Goal: Task Accomplishment & Management: Manage account settings

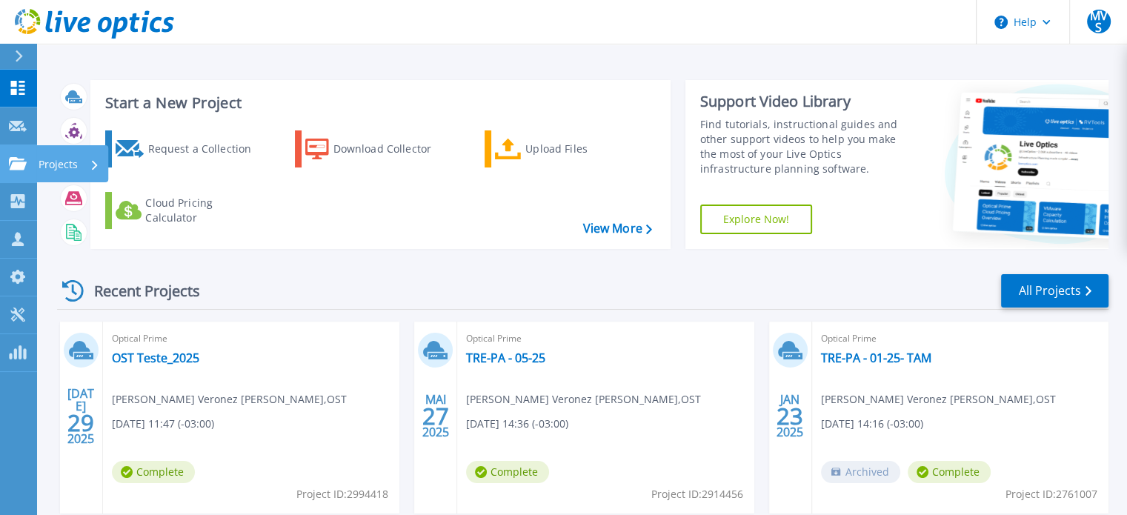
click at [19, 163] on icon at bounding box center [18, 163] width 18 height 13
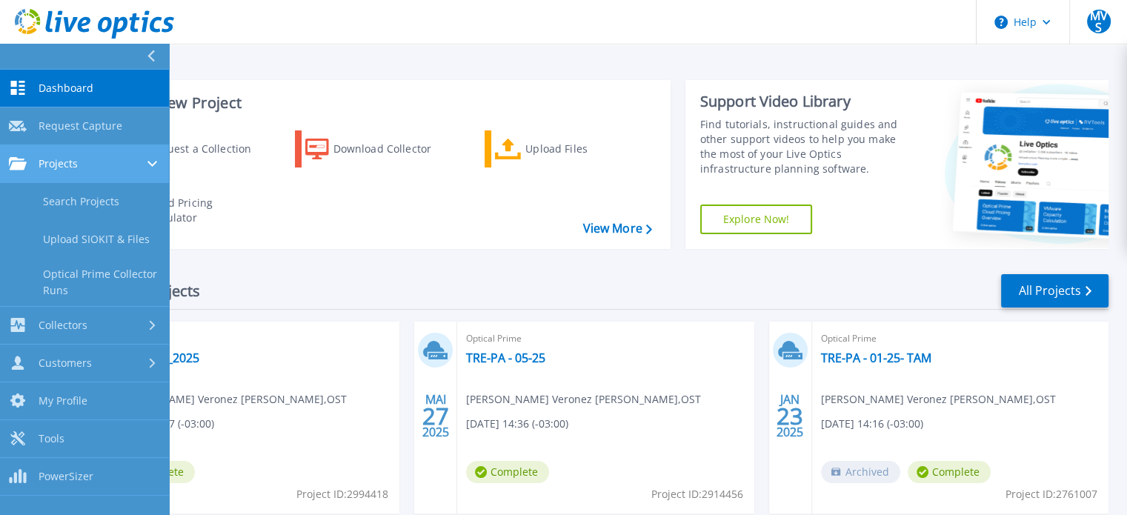
click at [97, 171] on link "Projects Projects" at bounding box center [84, 164] width 169 height 38
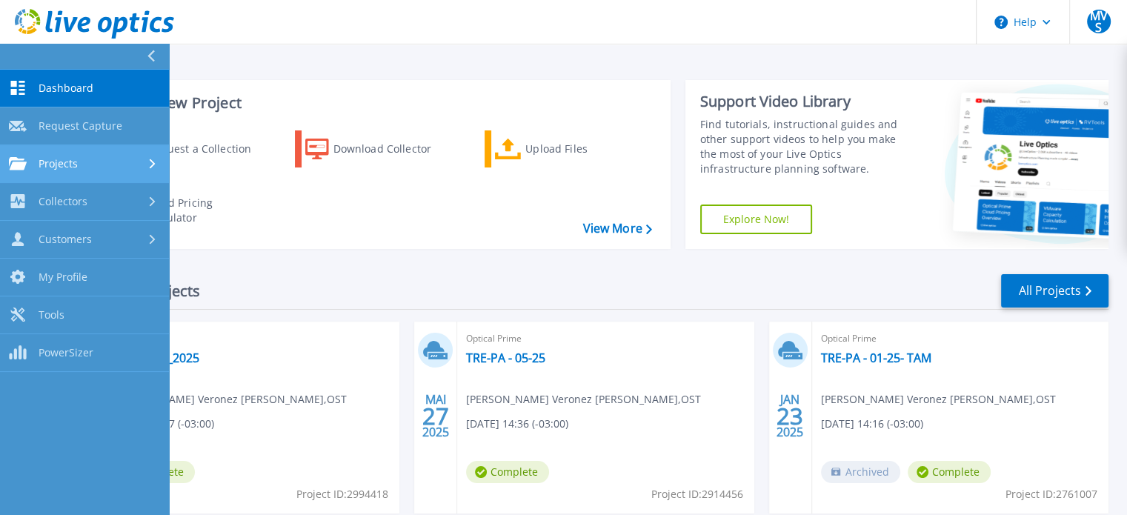
click at [108, 165] on div "Projects" at bounding box center [84, 163] width 151 height 13
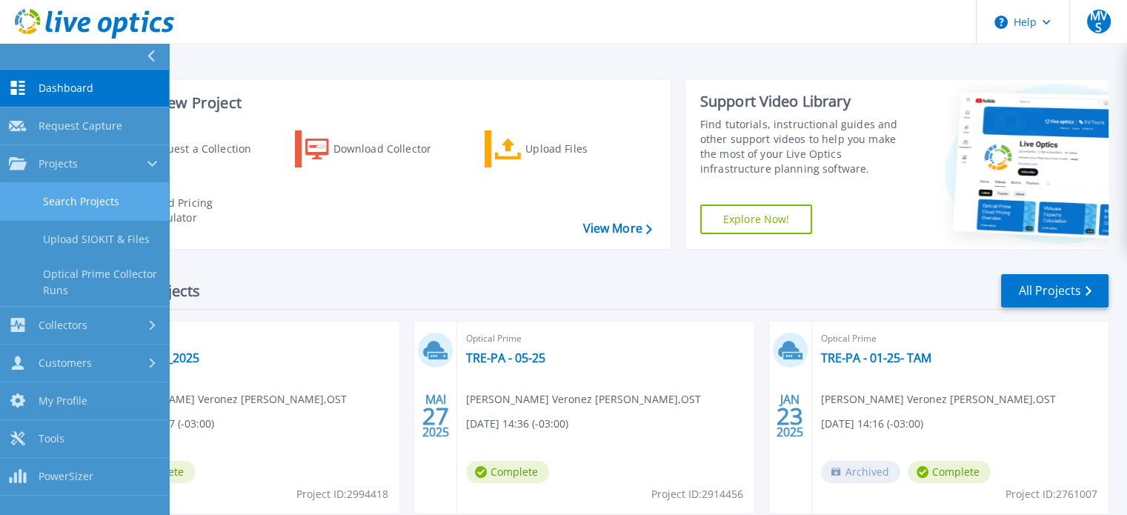
click at [92, 204] on link "Search Projects" at bounding box center [84, 202] width 169 height 38
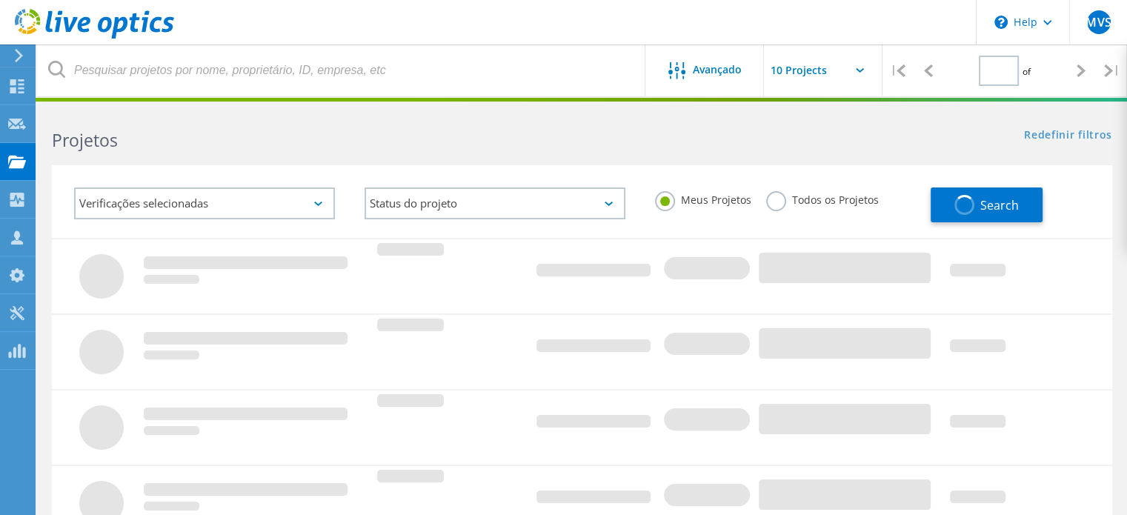
type input "1"
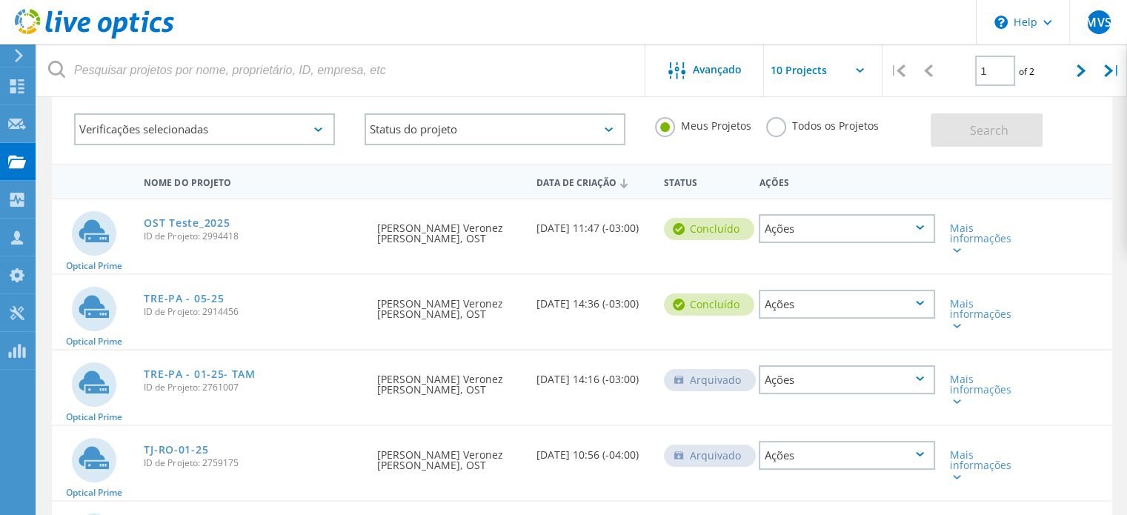
scroll to position [148, 0]
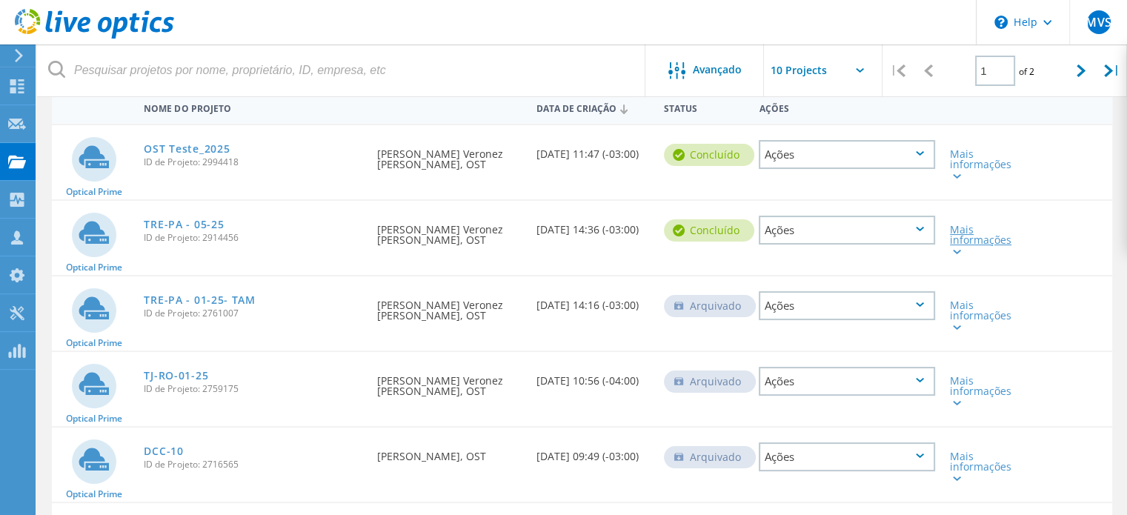
click at [961, 253] on div "Mais informações" at bounding box center [985, 240] width 70 height 31
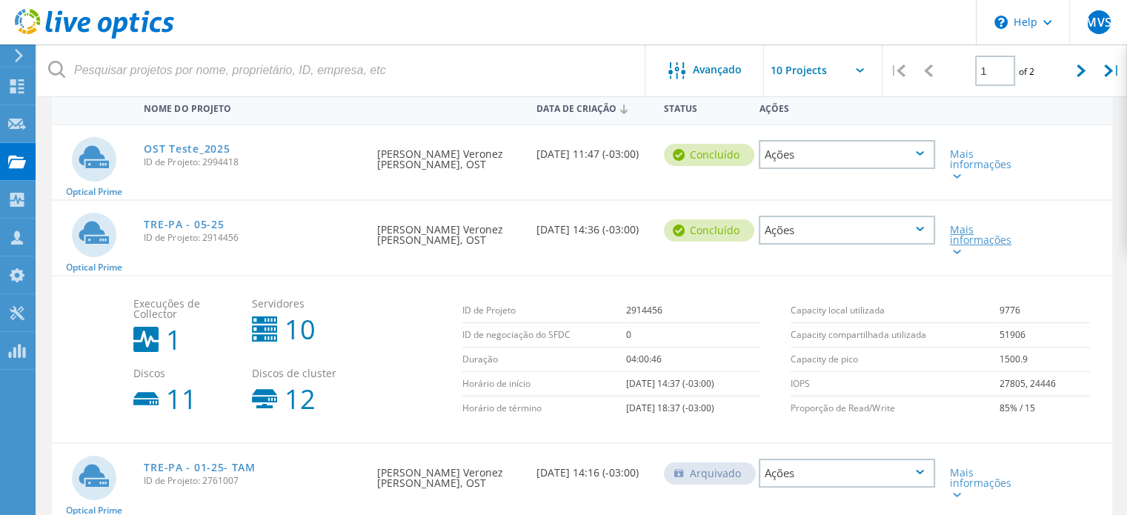
scroll to position [74, 0]
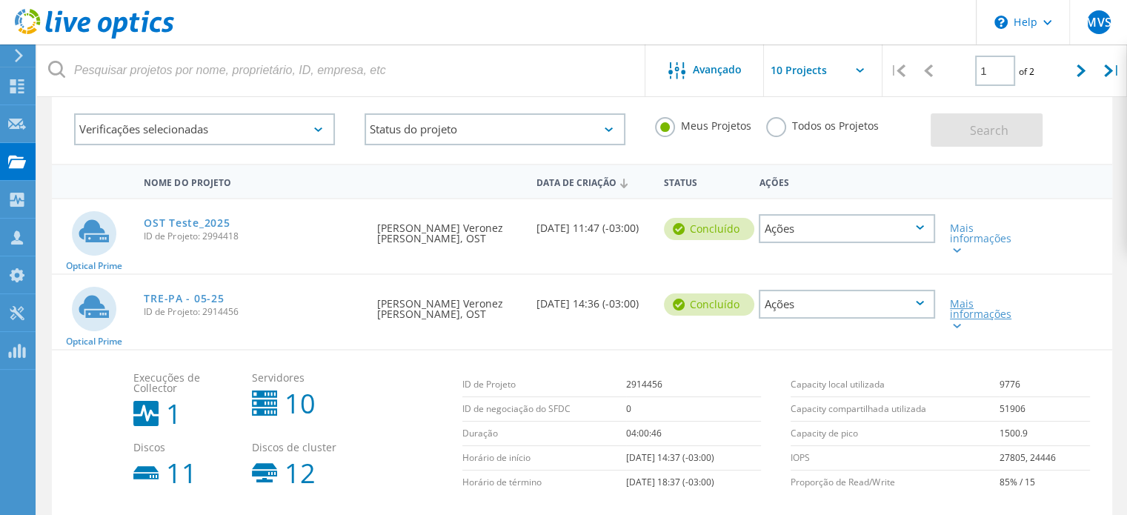
click at [956, 325] on icon at bounding box center [957, 326] width 8 height 4
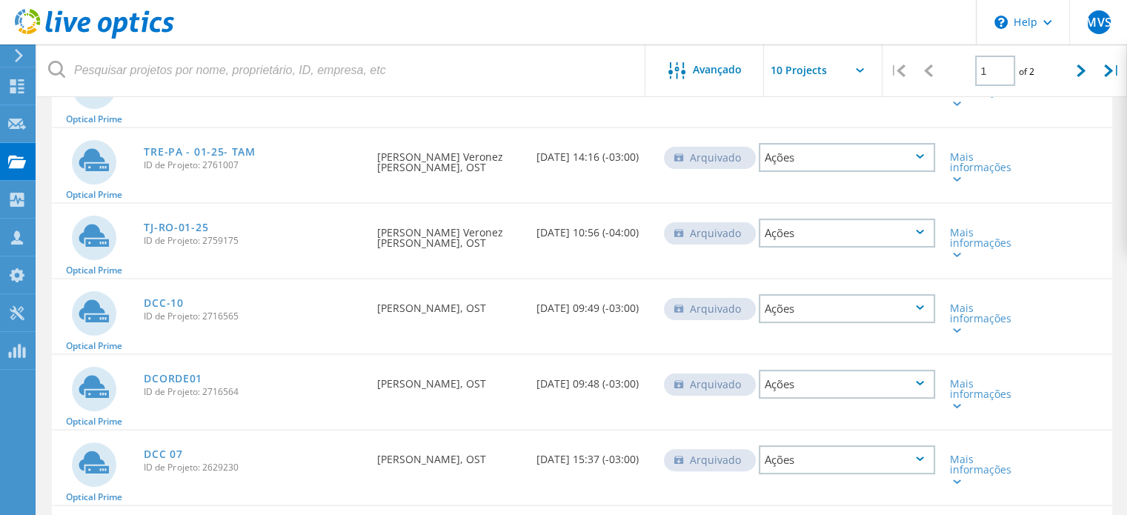
scroll to position [371, 0]
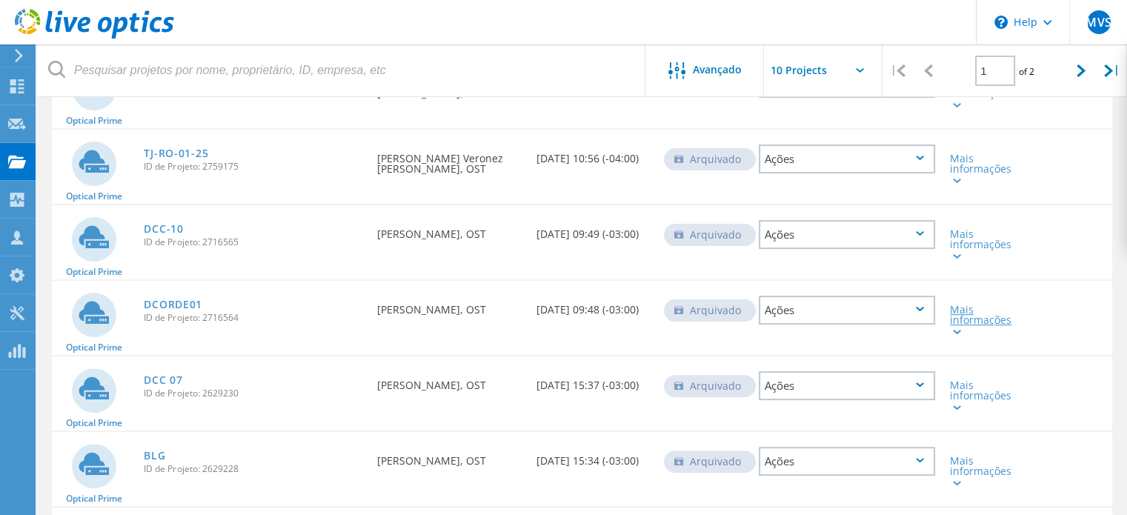
click at [958, 333] on div at bounding box center [955, 331] width 11 height 9
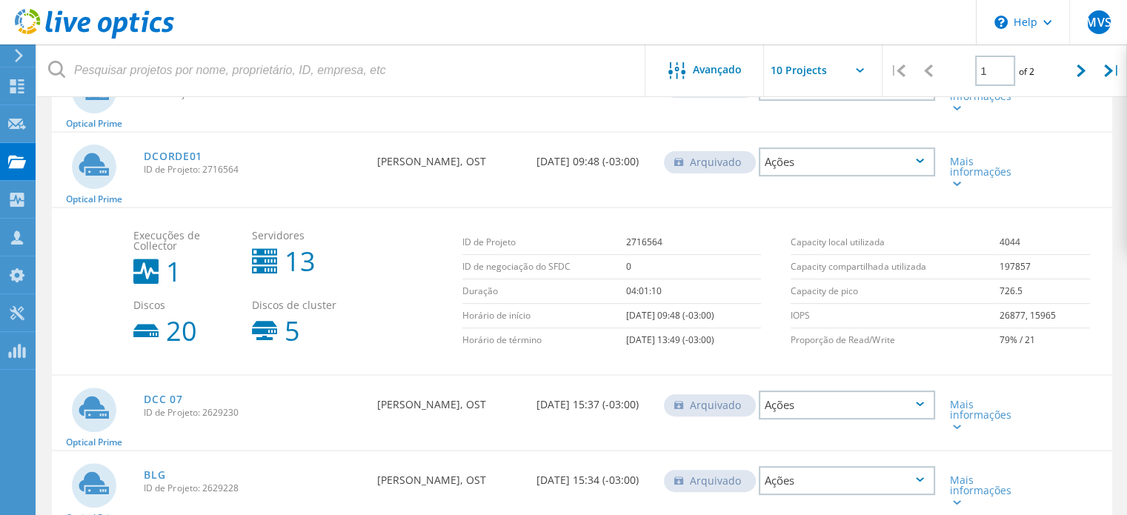
scroll to position [445, 0]
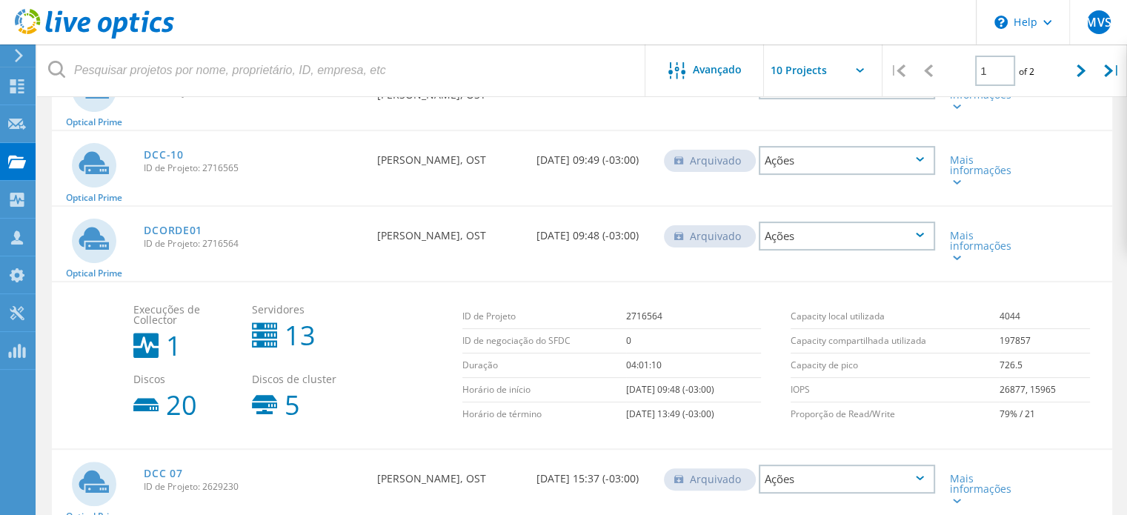
click at [901, 230] on div "Ações" at bounding box center [847, 236] width 176 height 29
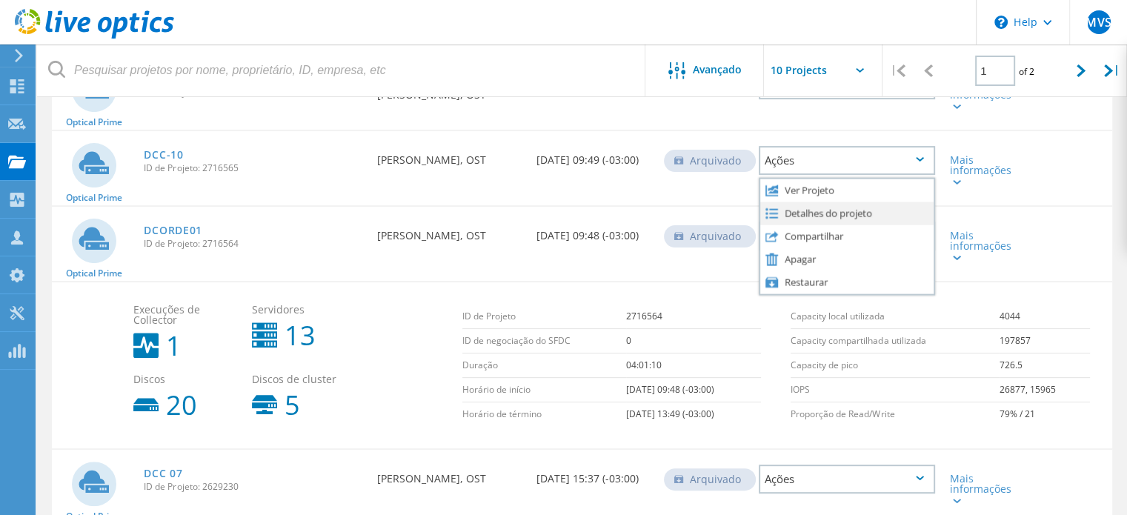
click at [819, 208] on div "Detalhes do projeto" at bounding box center [847, 213] width 173 height 23
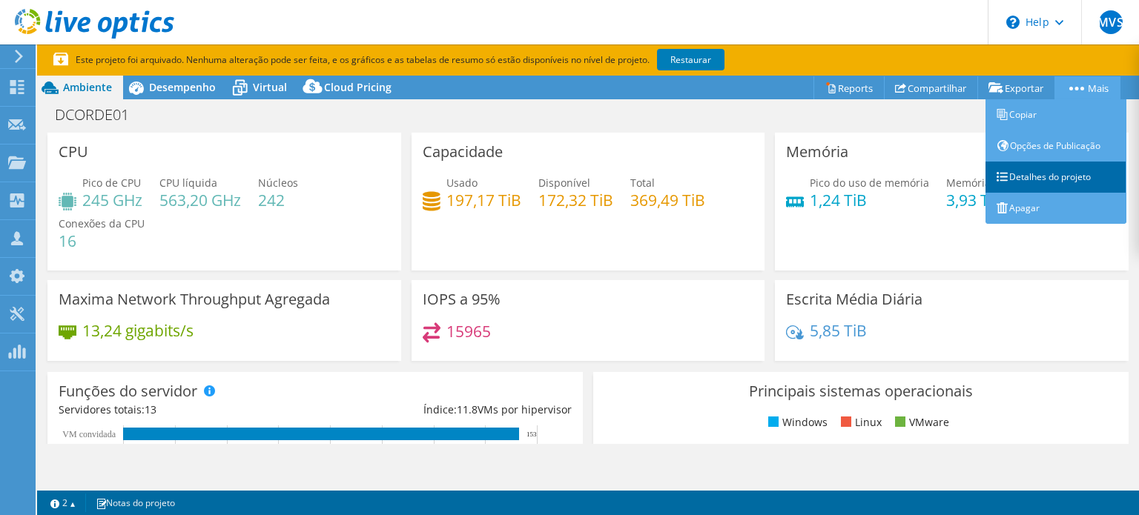
click at [1079, 185] on link "Detalhes do projeto" at bounding box center [1055, 177] width 141 height 31
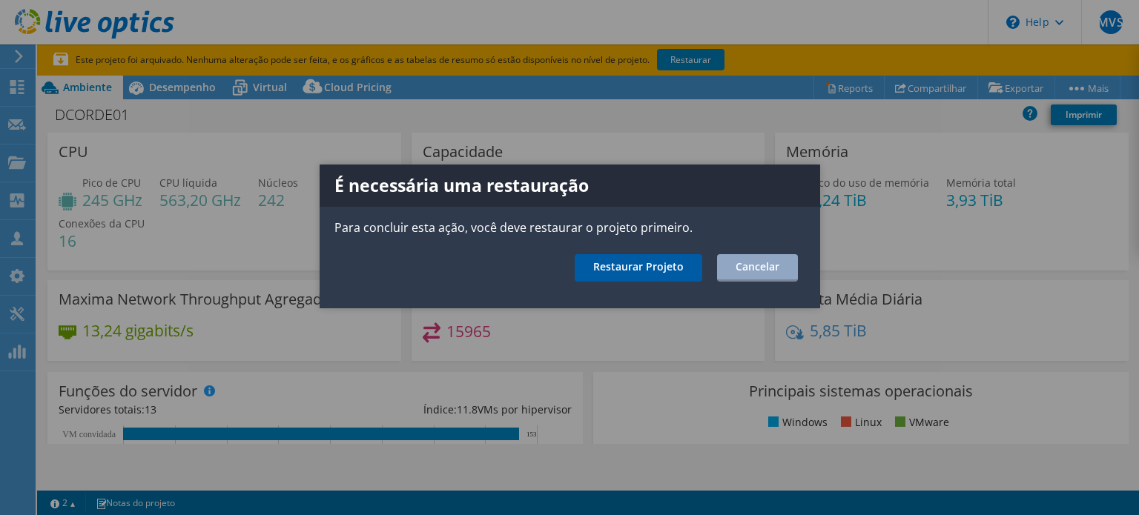
click at [666, 273] on link "Restaurar Projeto" at bounding box center [637, 267] width 127 height 27
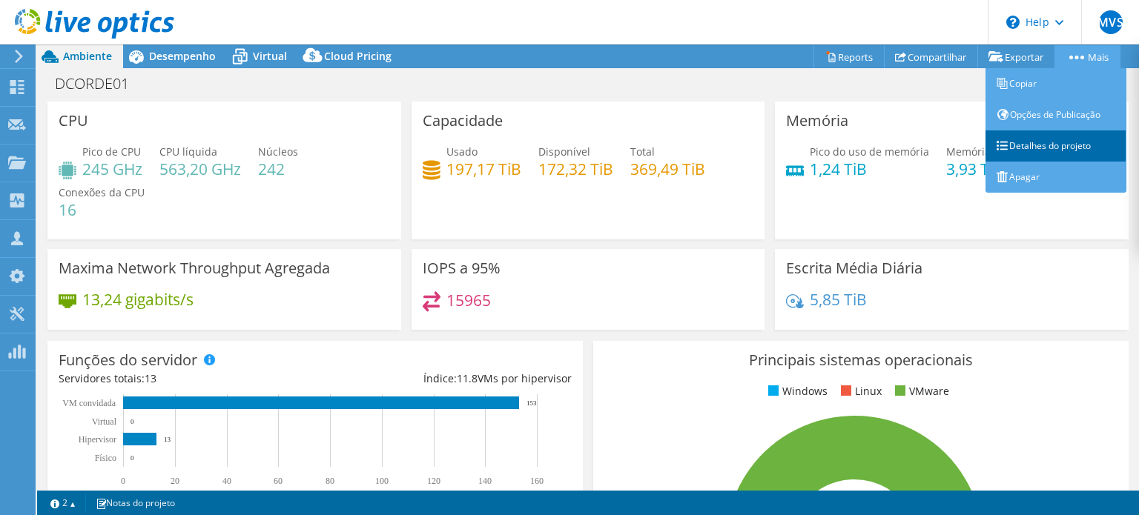
click at [1048, 154] on link "Detalhes do projeto" at bounding box center [1055, 145] width 141 height 31
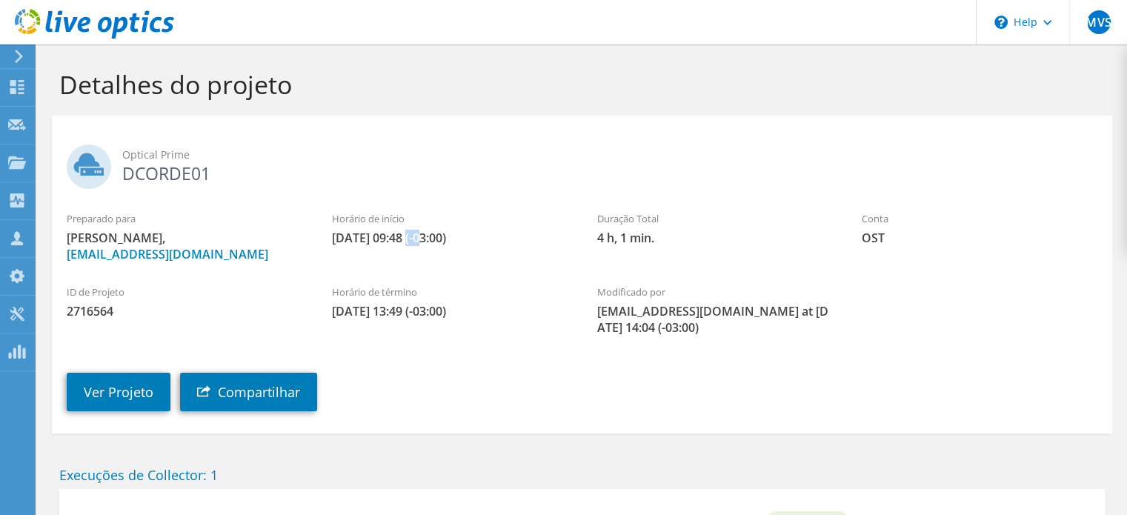
drag, startPoint x: 414, startPoint y: 236, endPoint x: 427, endPoint y: 232, distance: 14.1
click at [427, 232] on span "[DATE] 09:48 (-03:00)" at bounding box center [450, 238] width 236 height 16
click at [74, 159] on div "Projetos" at bounding box center [71, 163] width 72 height 37
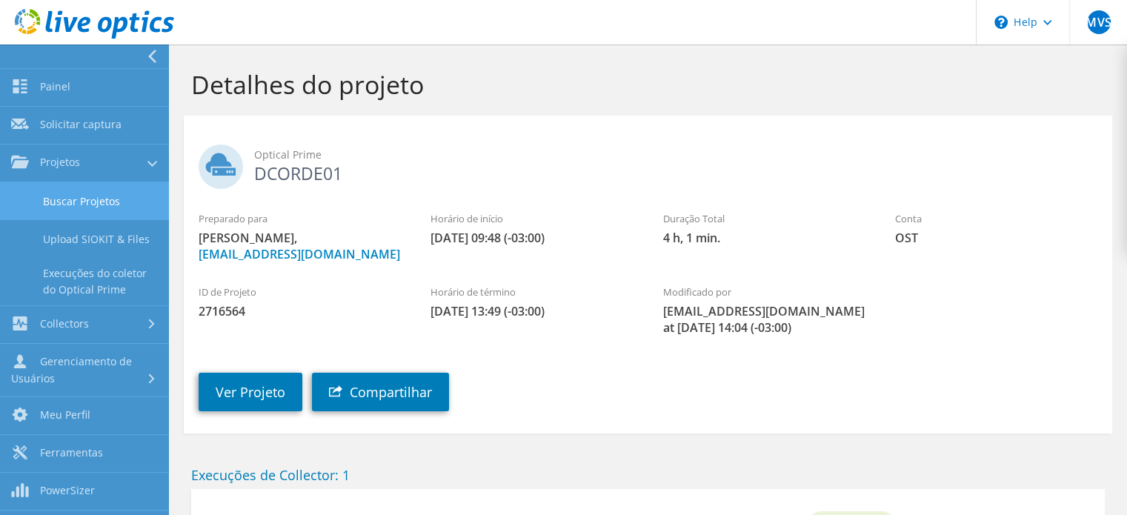
click at [90, 205] on link "Buscar Projetos" at bounding box center [84, 201] width 169 height 38
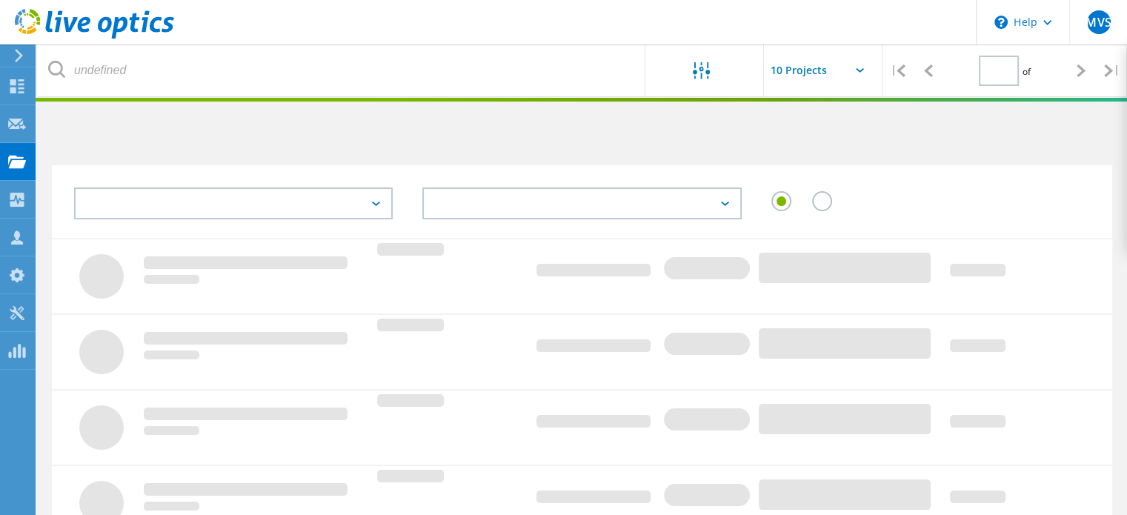
type input "1"
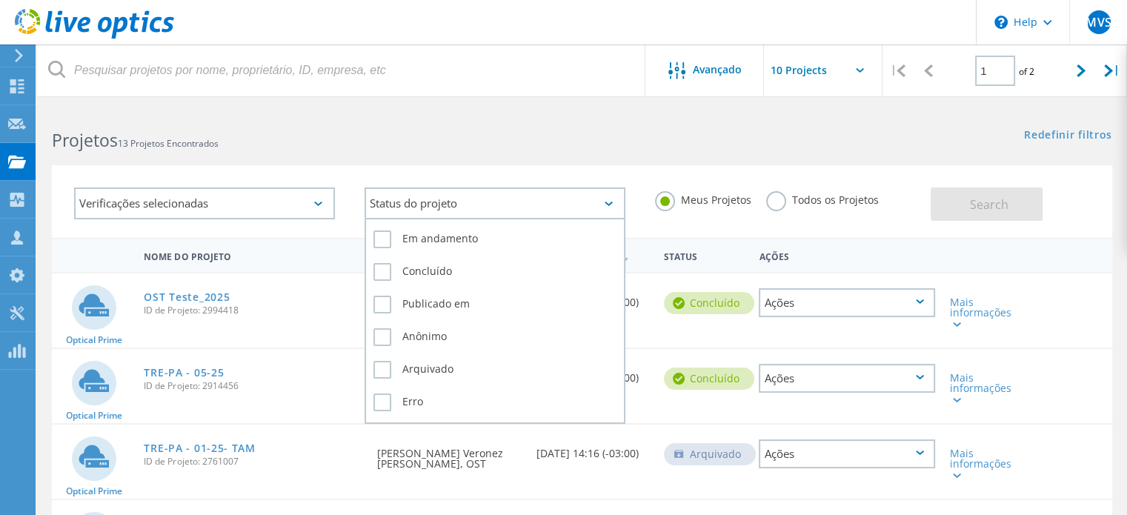
click at [569, 201] on div "Status do projeto" at bounding box center [495, 204] width 261 height 32
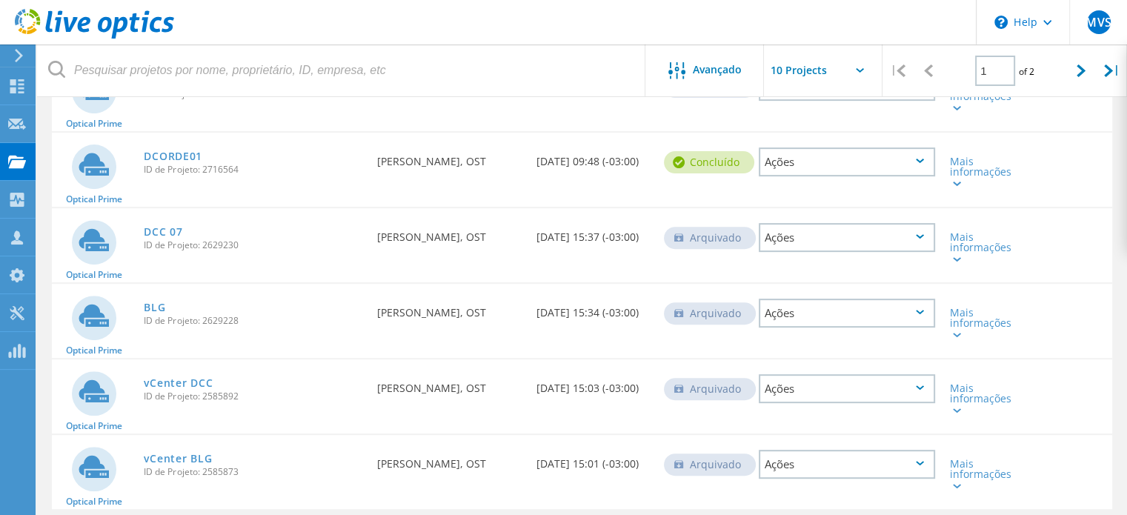
scroll to position [569, 0]
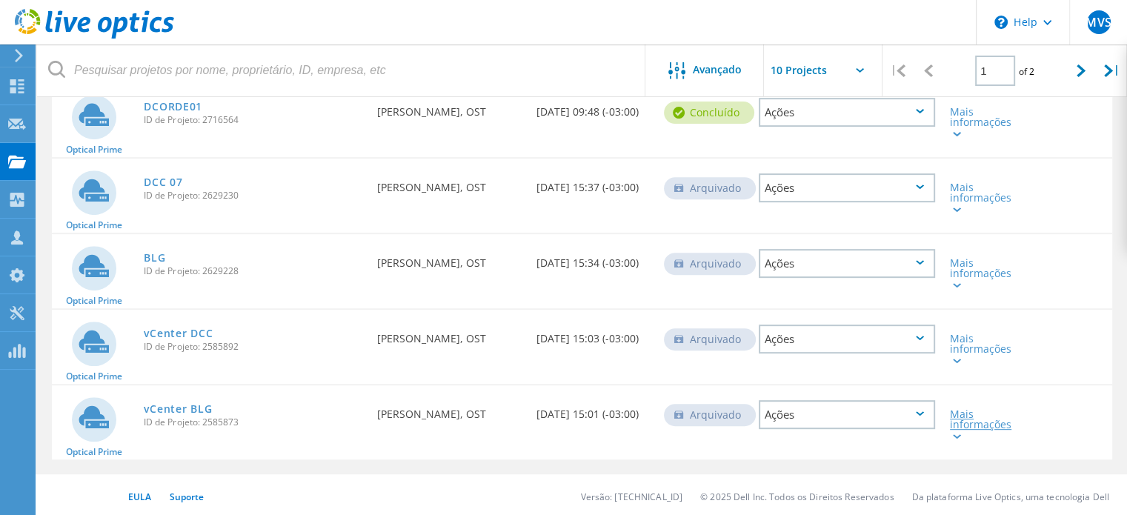
click at [964, 426] on div "Mais informações" at bounding box center [985, 424] width 70 height 31
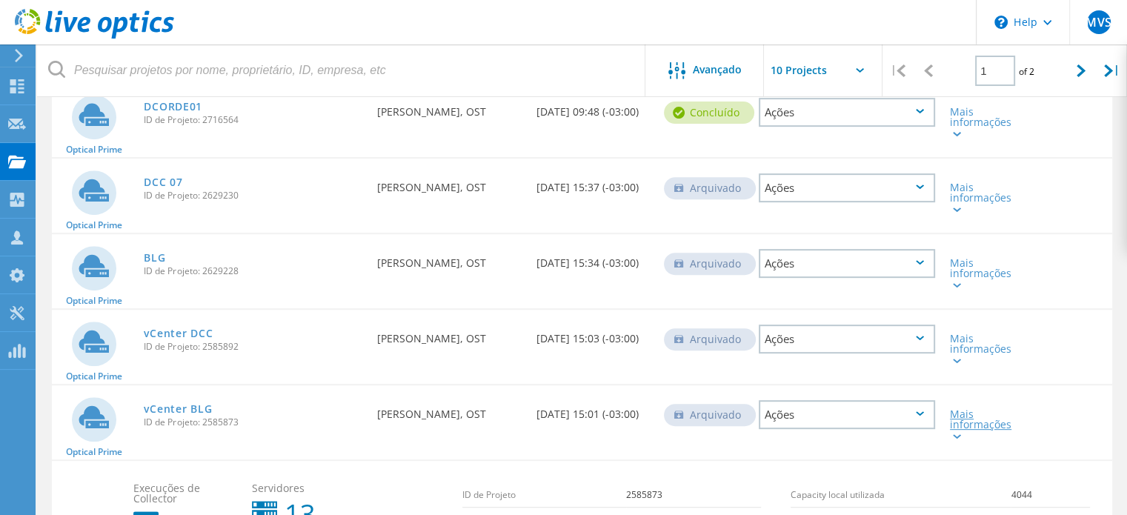
scroll to position [717, 0]
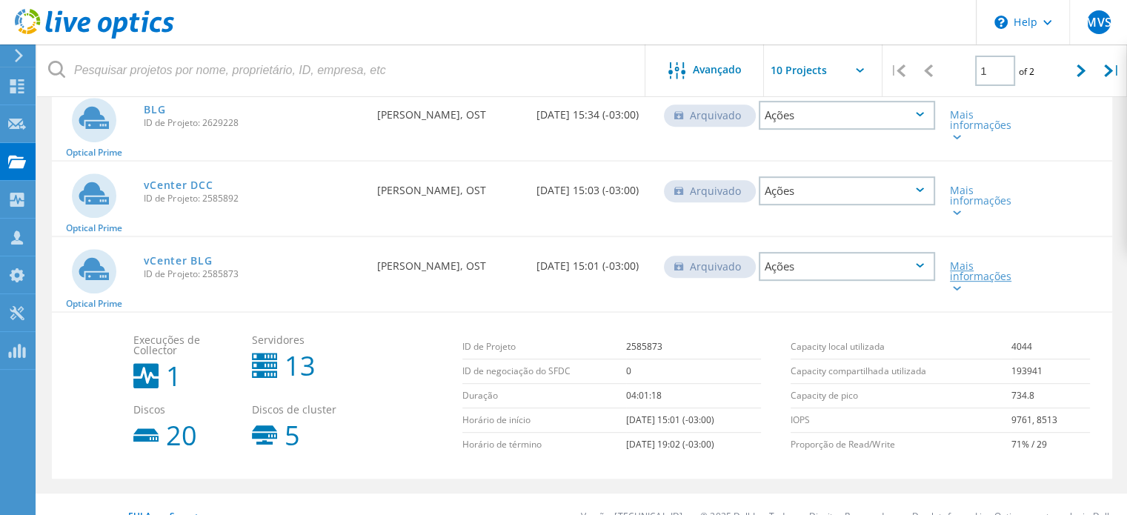
click at [960, 283] on div at bounding box center [955, 287] width 11 height 9
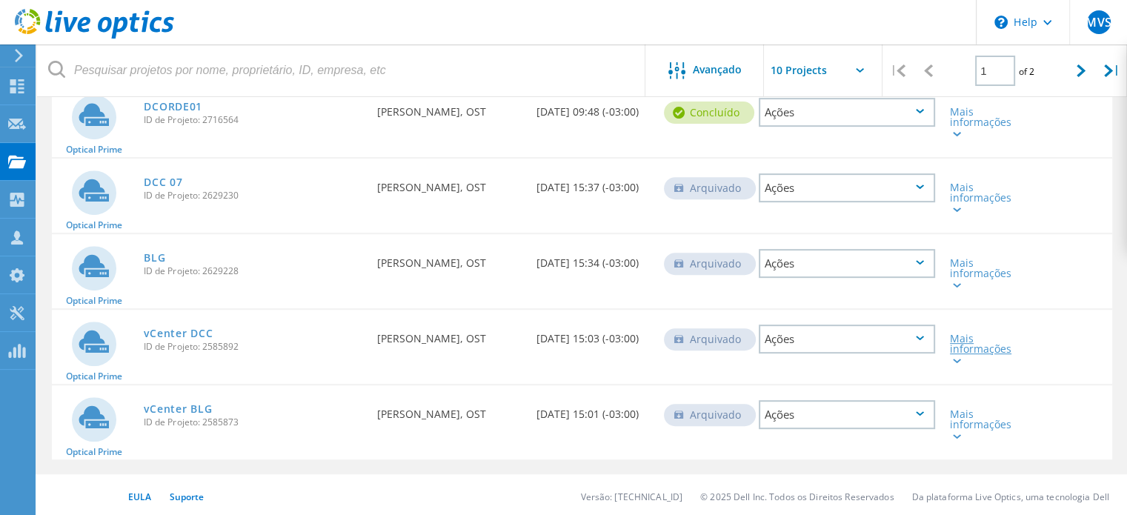
click at [958, 356] on div at bounding box center [955, 360] width 11 height 9
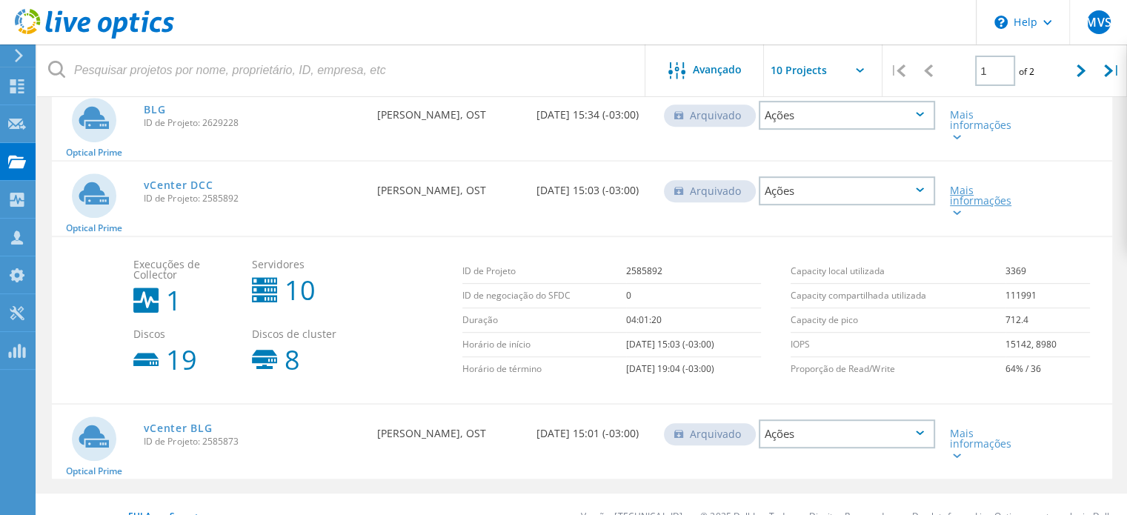
click at [958, 211] on icon at bounding box center [957, 213] width 8 height 4
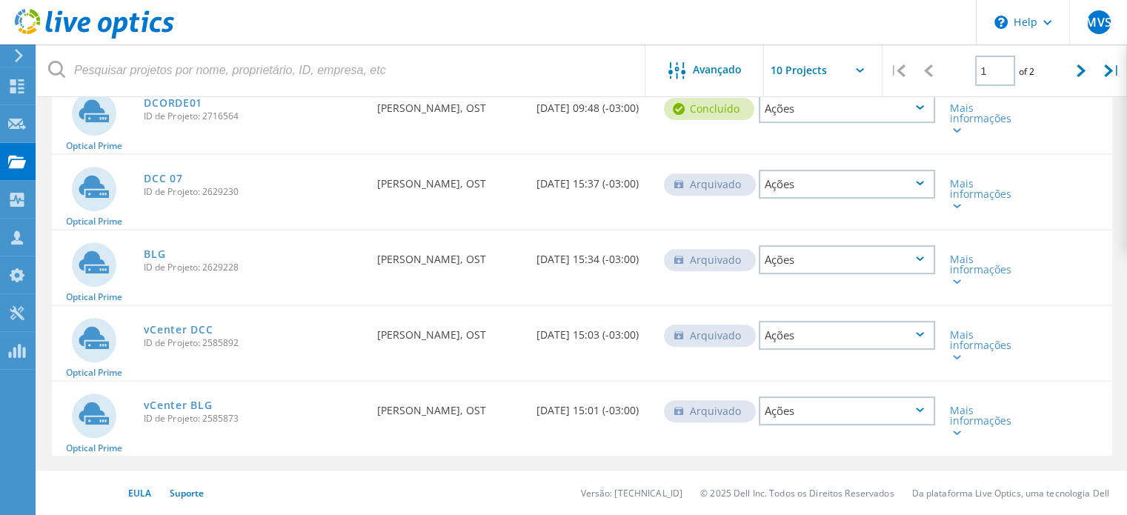
scroll to position [569, 0]
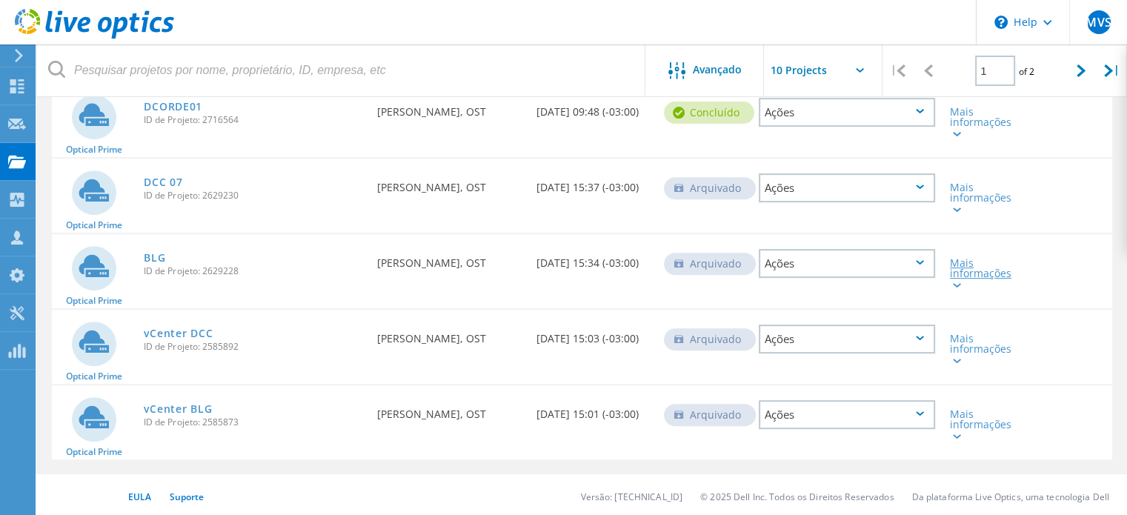
click at [957, 283] on icon at bounding box center [957, 285] width 8 height 4
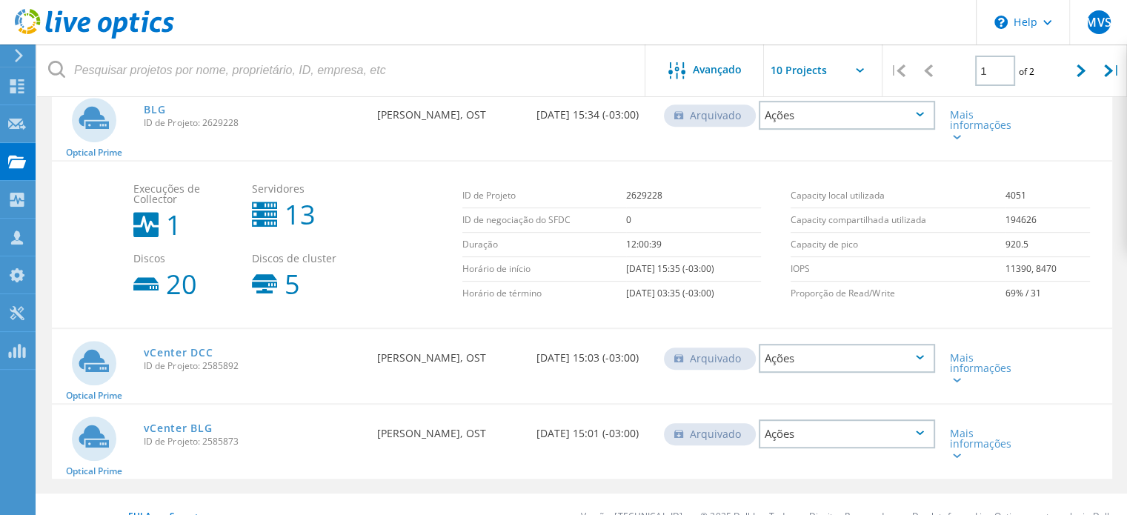
scroll to position [643, 0]
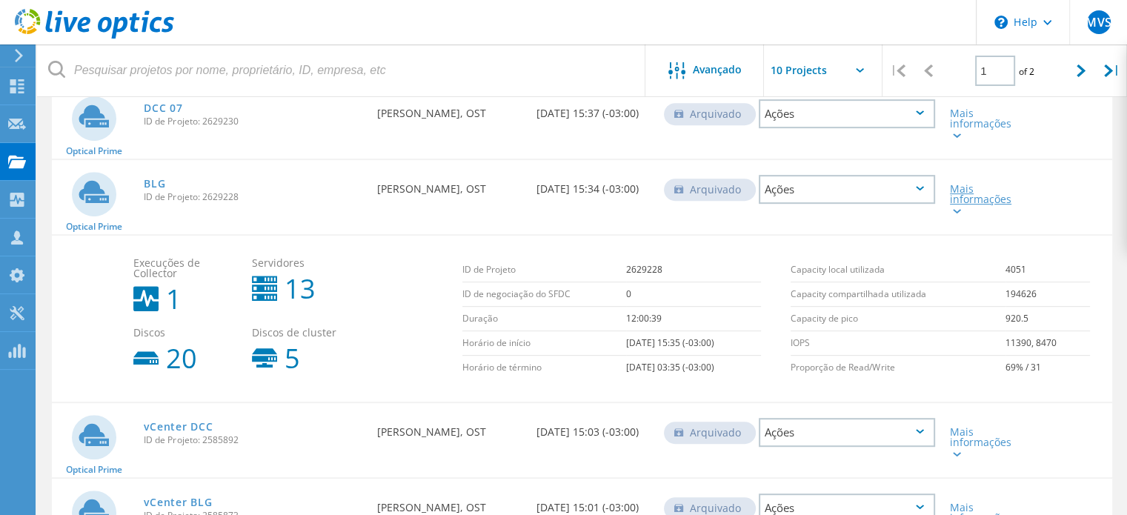
click at [958, 209] on icon at bounding box center [957, 211] width 8 height 4
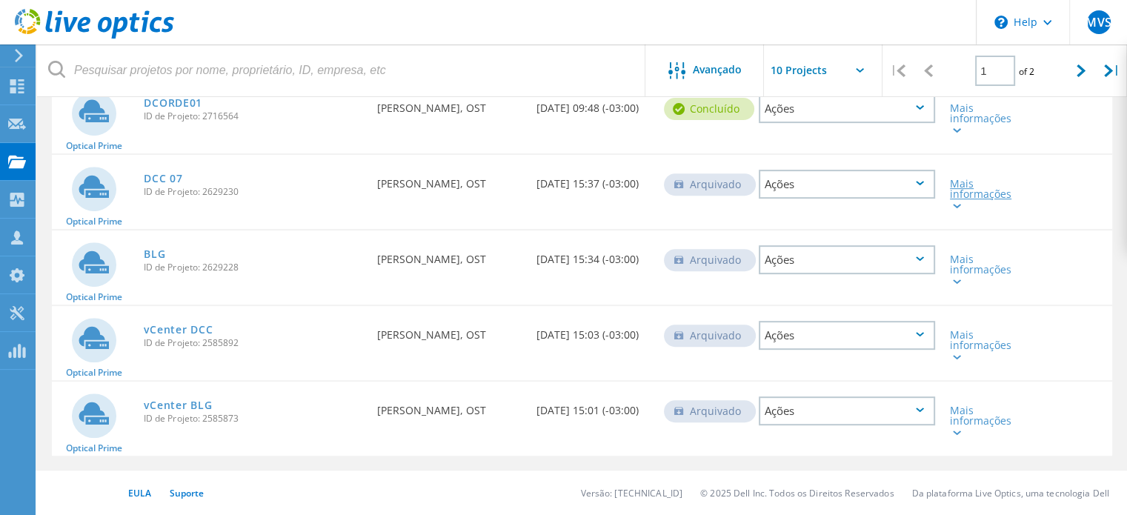
scroll to position [569, 0]
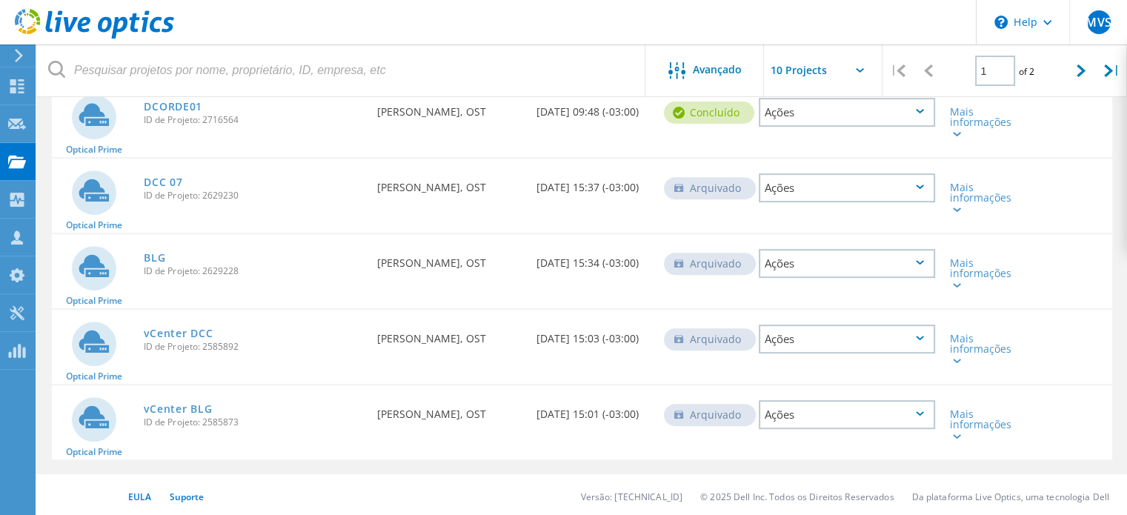
click at [954, 212] on div "Mais informações" at bounding box center [985, 194] width 85 height 70
click at [954, 205] on div at bounding box center [955, 209] width 11 height 9
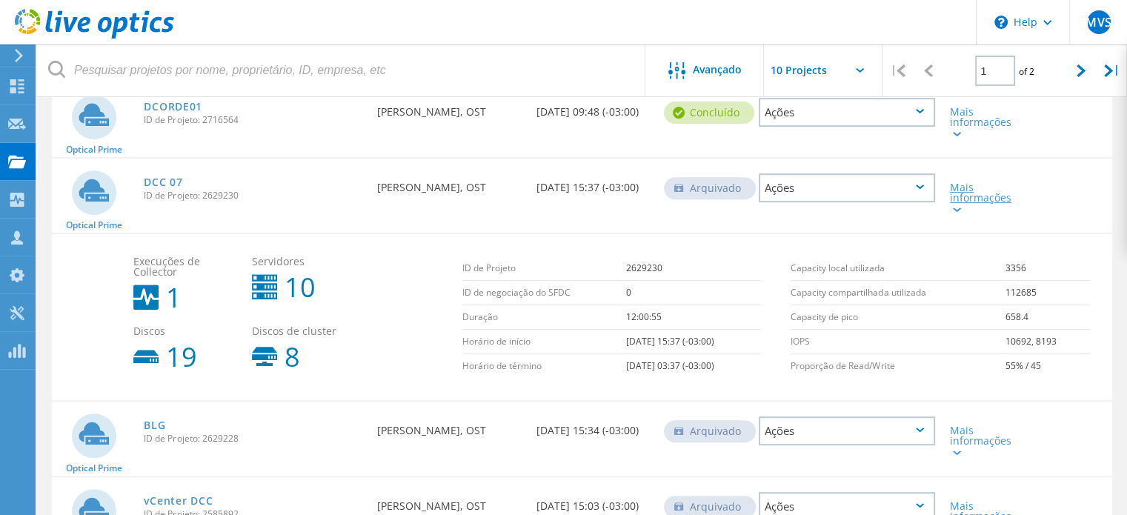
scroll to position [643, 0]
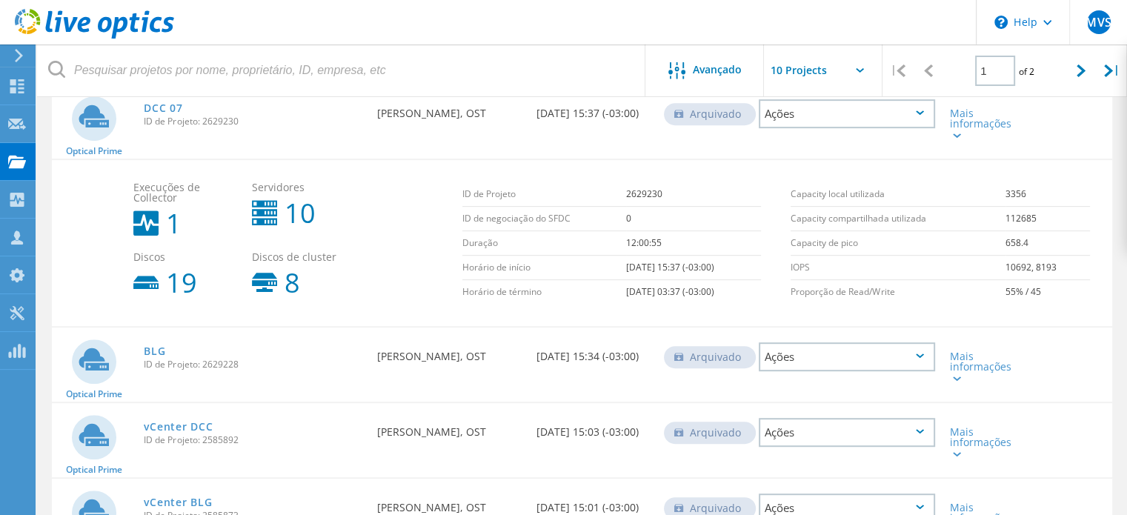
click at [958, 139] on div "Mais informações" at bounding box center [985, 120] width 85 height 70
click at [955, 136] on div at bounding box center [955, 134] width 11 height 9
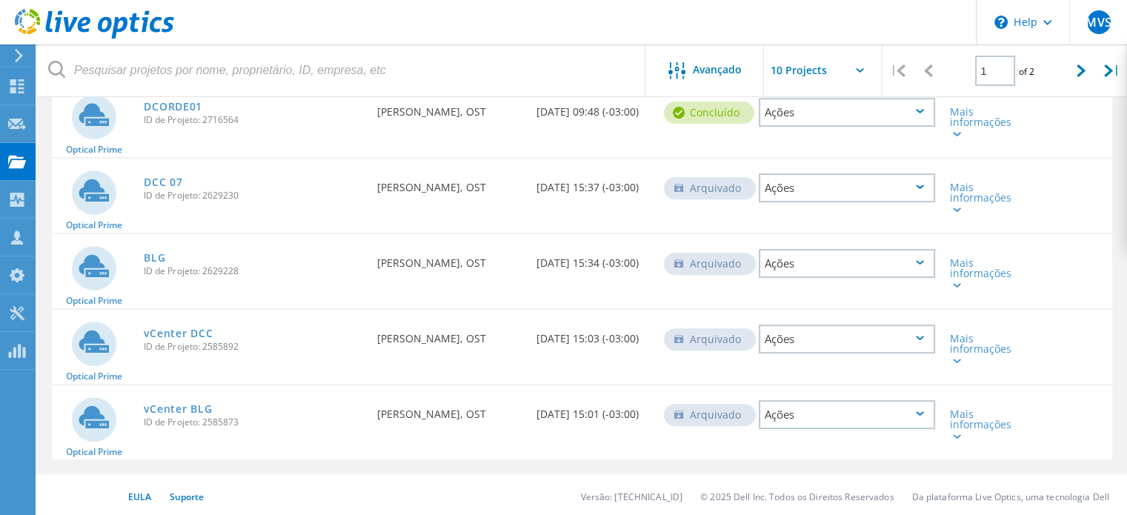
scroll to position [494, 0]
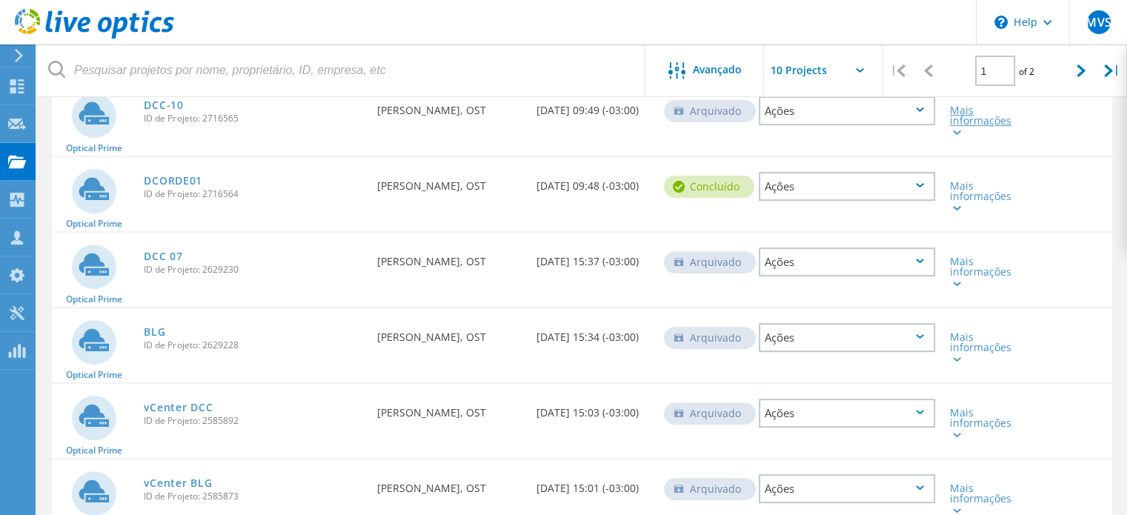
click at [958, 132] on icon at bounding box center [957, 132] width 8 height 4
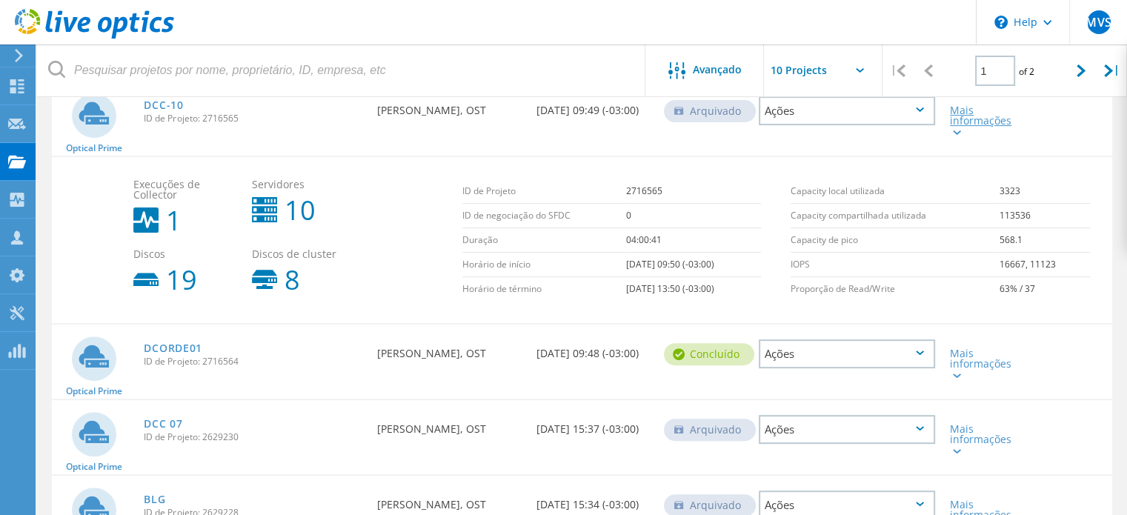
click at [958, 132] on icon at bounding box center [957, 132] width 8 height 4
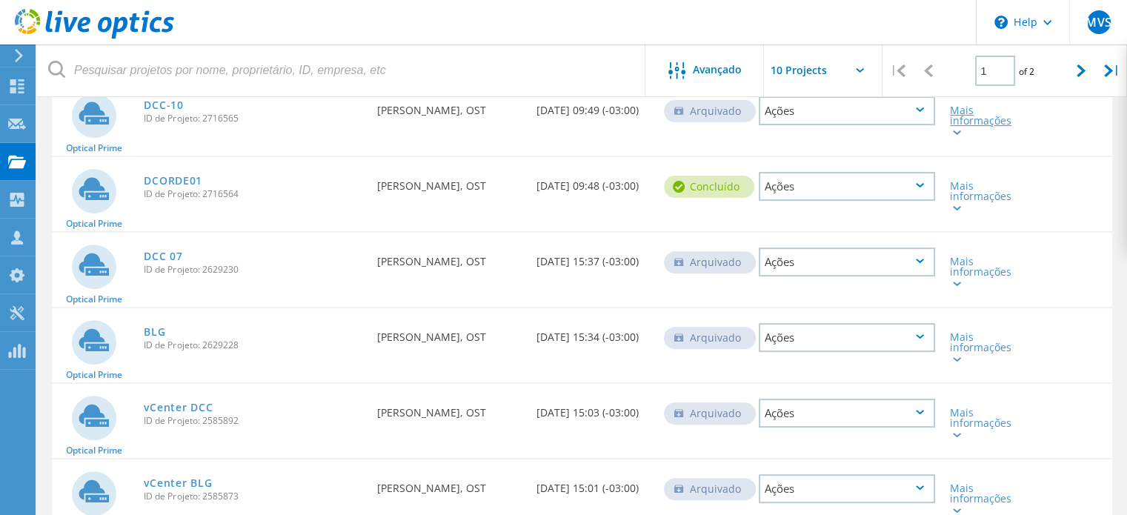
scroll to position [346, 0]
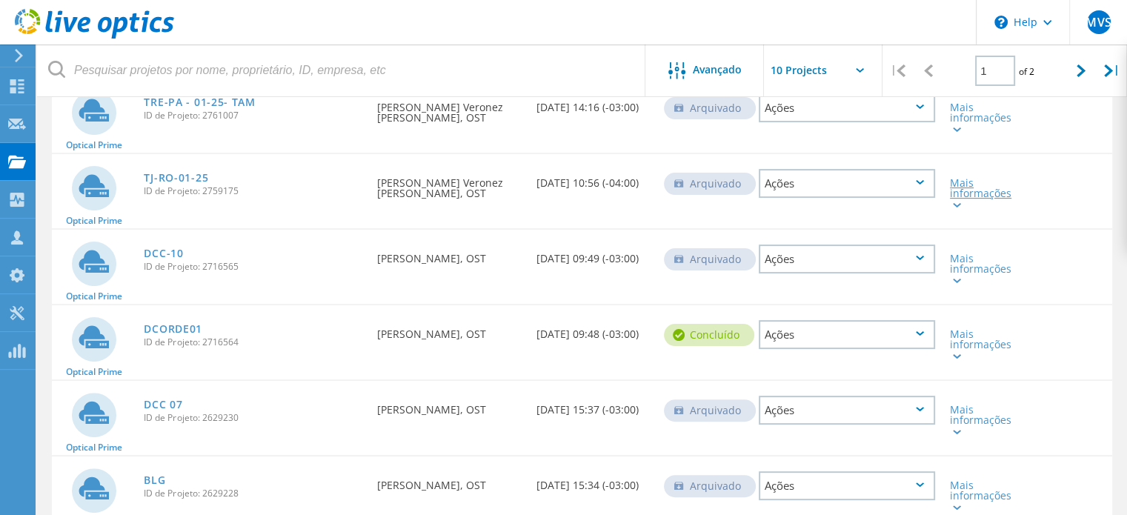
click at [959, 204] on icon at bounding box center [957, 205] width 8 height 4
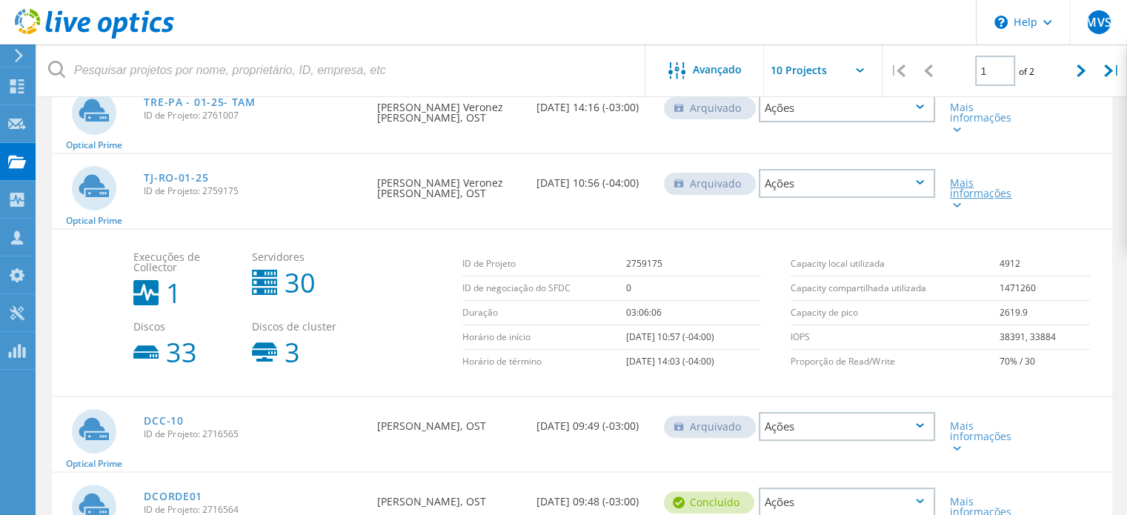
click at [959, 204] on icon at bounding box center [957, 205] width 8 height 4
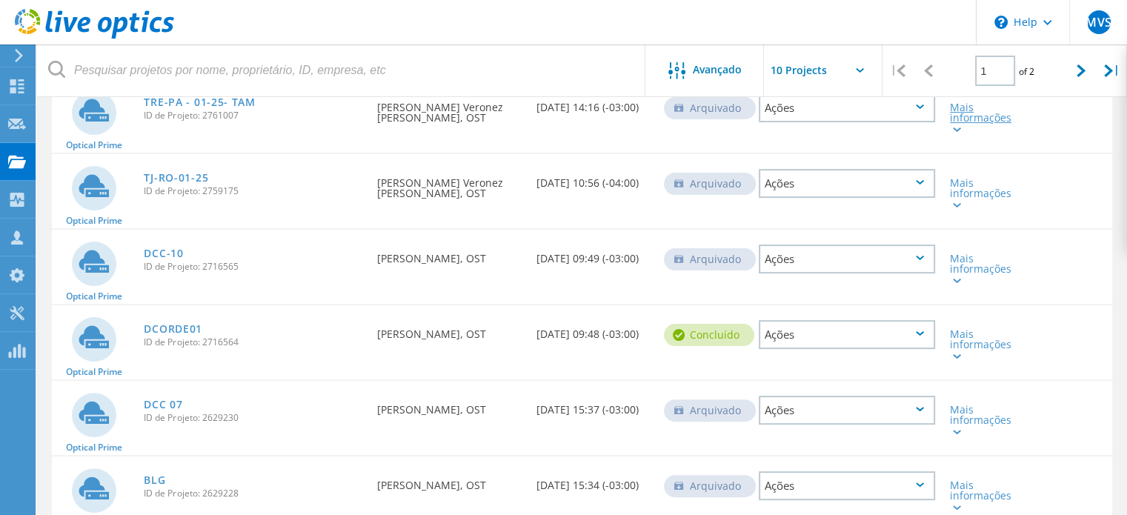
click at [955, 130] on icon at bounding box center [957, 129] width 8 height 4
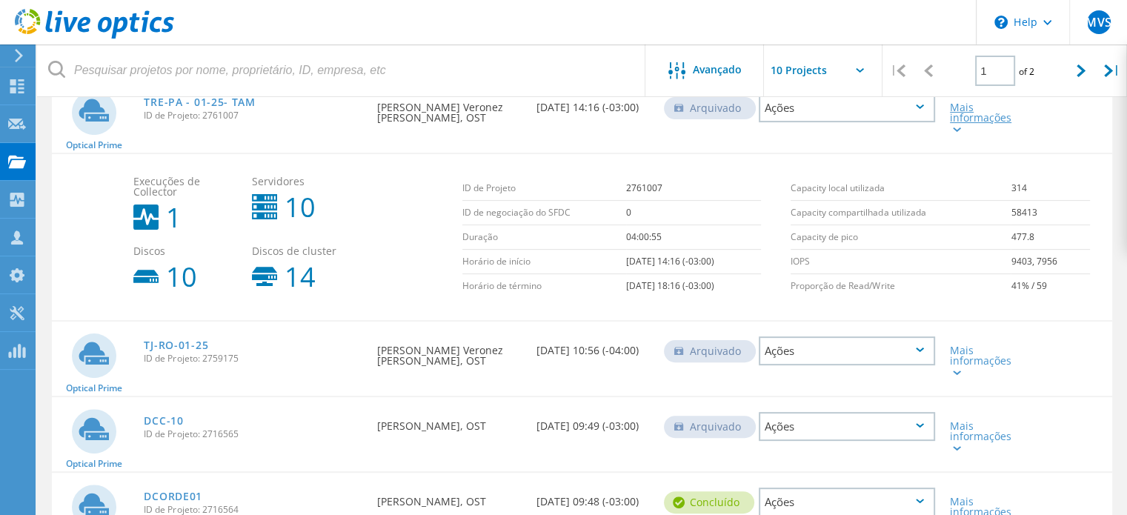
click at [955, 130] on icon at bounding box center [957, 129] width 8 height 4
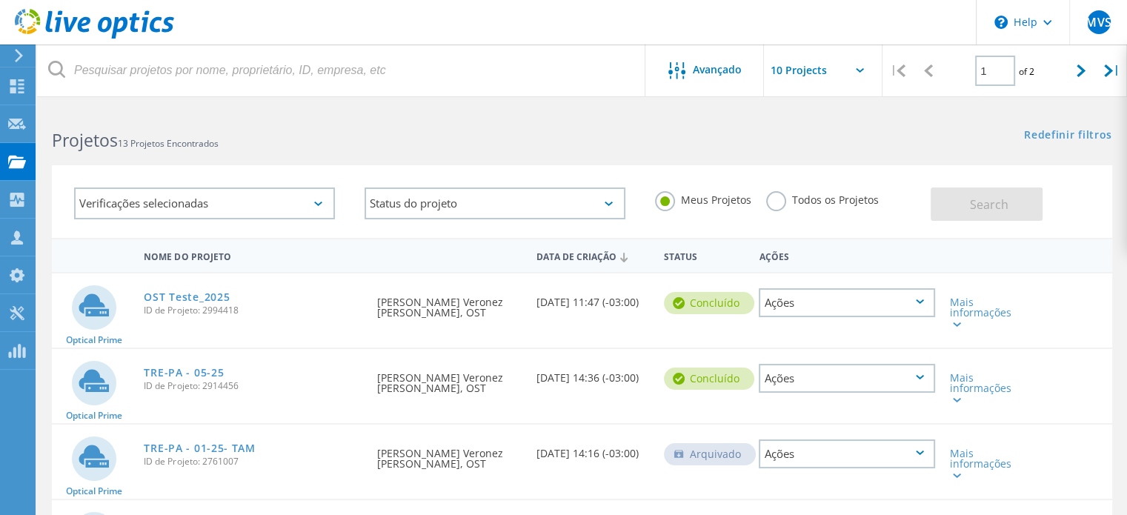
scroll to position [148, 0]
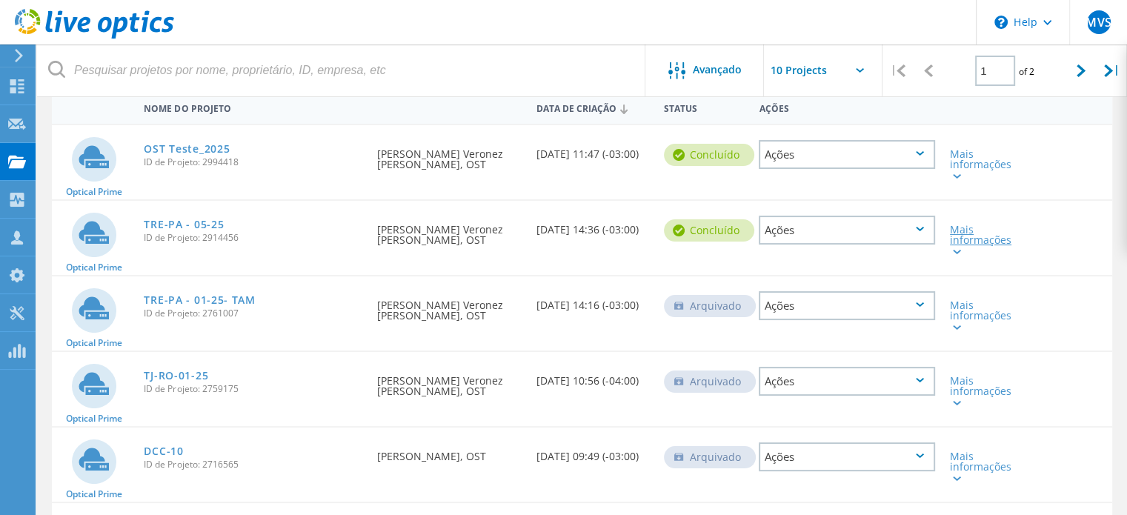
click at [956, 253] on icon at bounding box center [957, 252] width 8 height 4
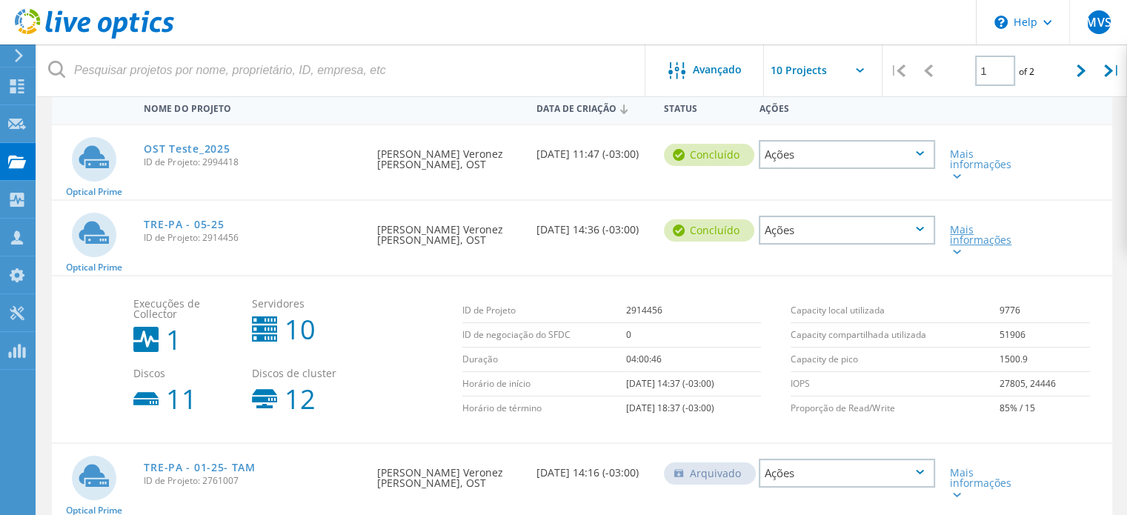
click at [956, 253] on icon at bounding box center [957, 252] width 8 height 4
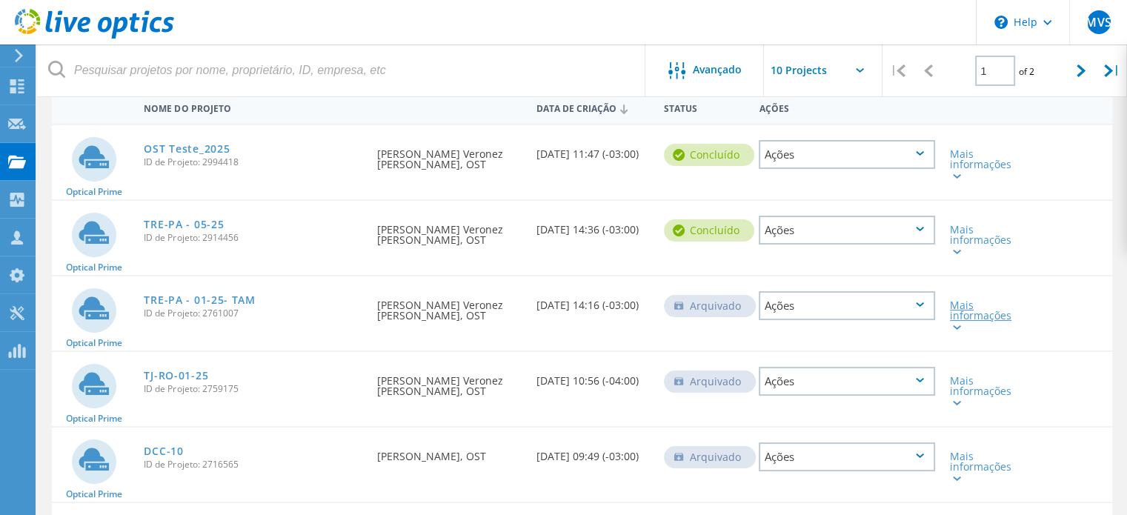
click at [957, 328] on icon at bounding box center [957, 327] width 8 height 4
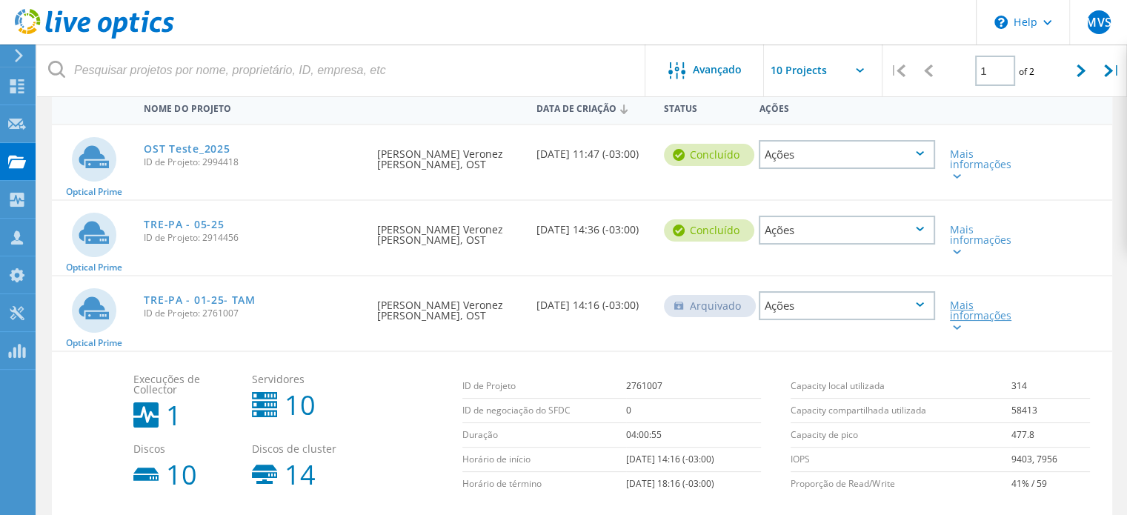
scroll to position [222, 0]
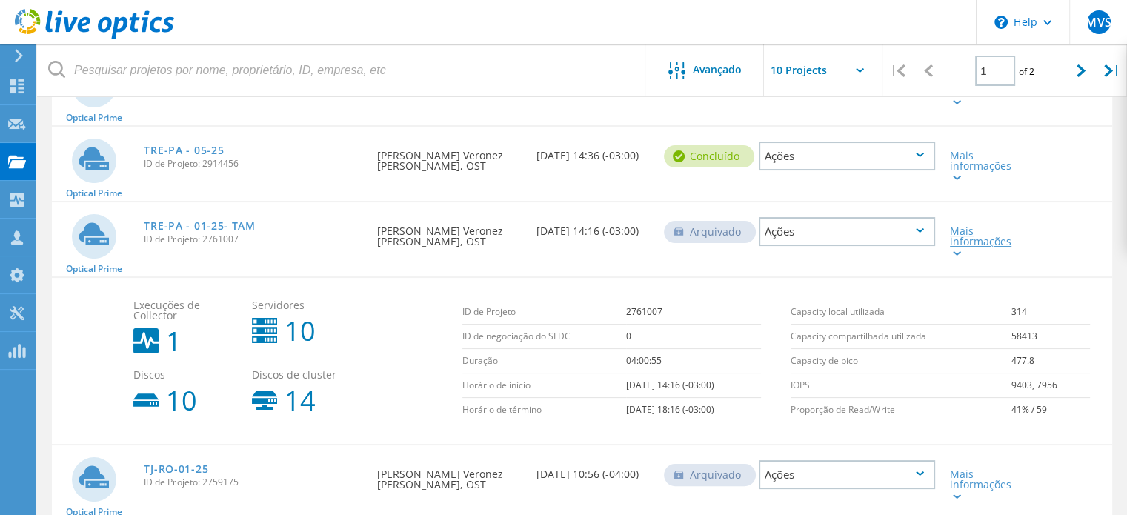
click at [958, 254] on div at bounding box center [955, 252] width 11 height 9
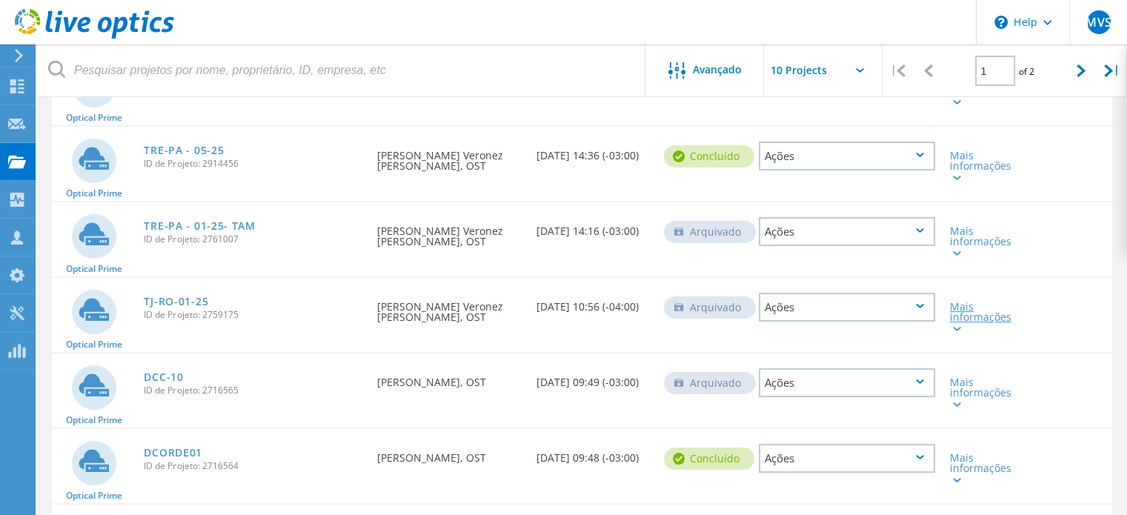
click at [957, 331] on lo-svg-helper at bounding box center [955, 328] width 11 height 13
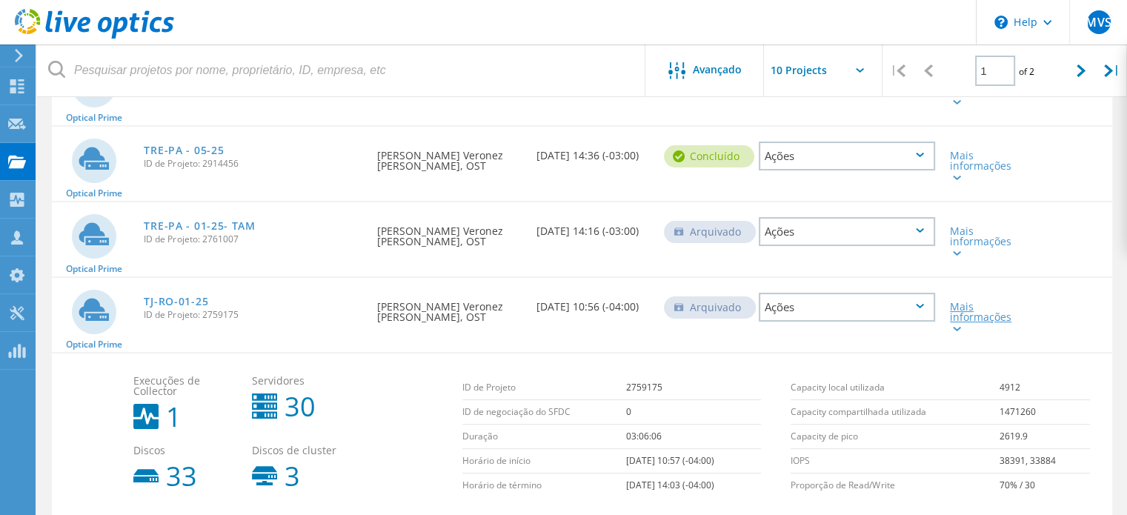
click at [957, 331] on lo-svg-helper at bounding box center [955, 328] width 11 height 13
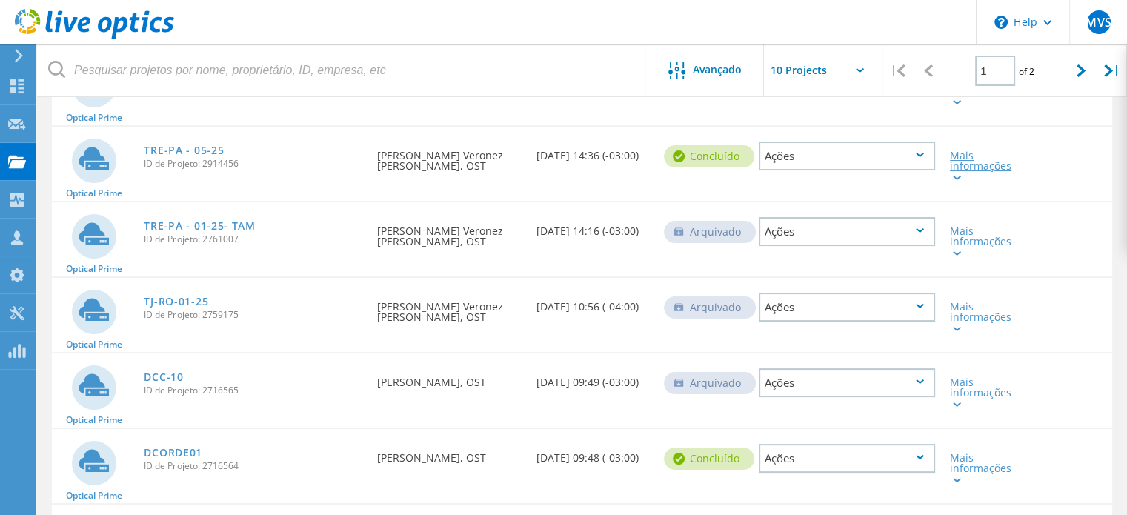
click at [961, 177] on icon at bounding box center [957, 178] width 8 height 4
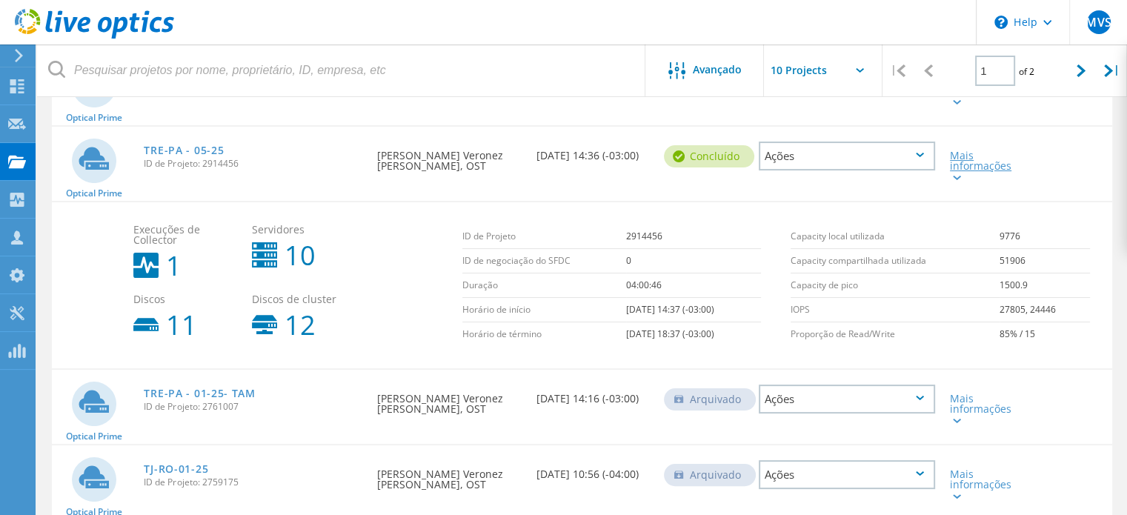
click at [961, 177] on icon at bounding box center [957, 178] width 8 height 4
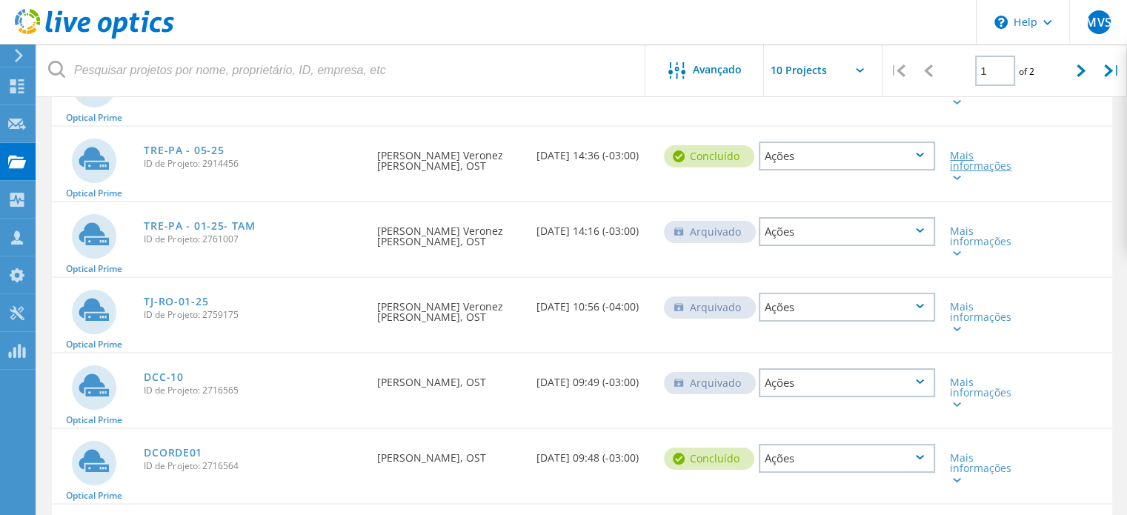
scroll to position [148, 0]
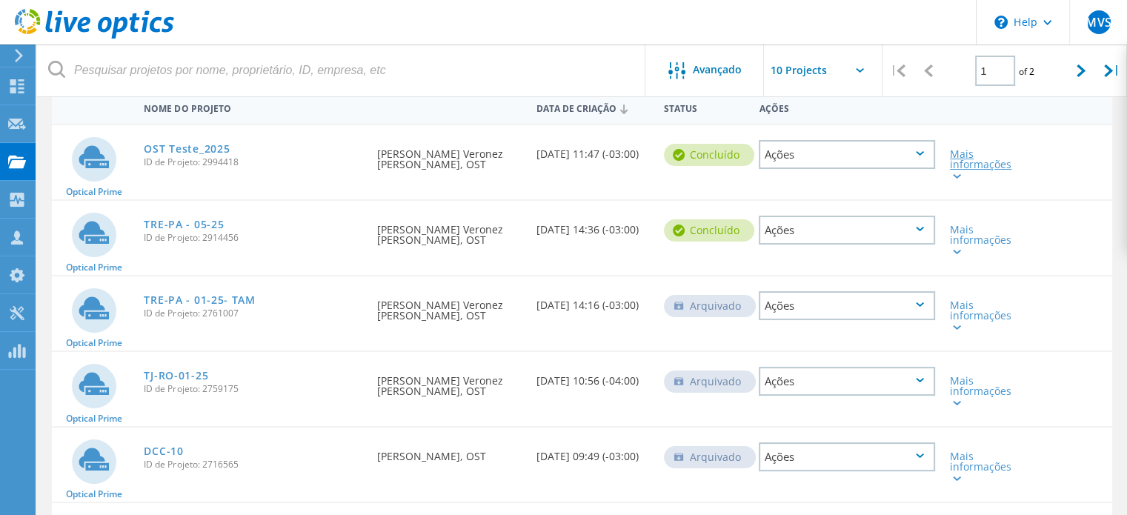
click at [958, 176] on icon at bounding box center [957, 176] width 8 height 4
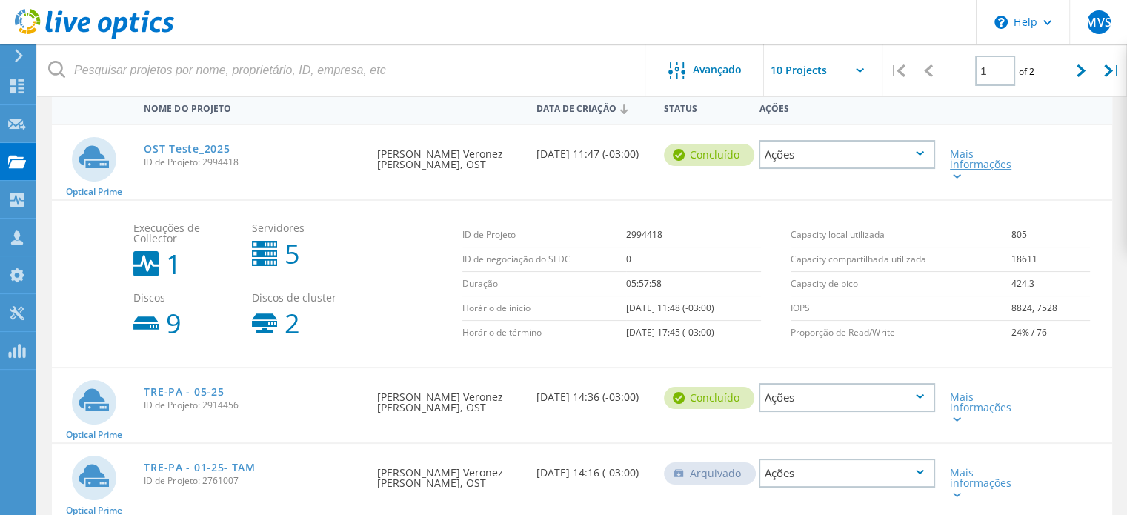
click at [958, 172] on div at bounding box center [955, 175] width 11 height 9
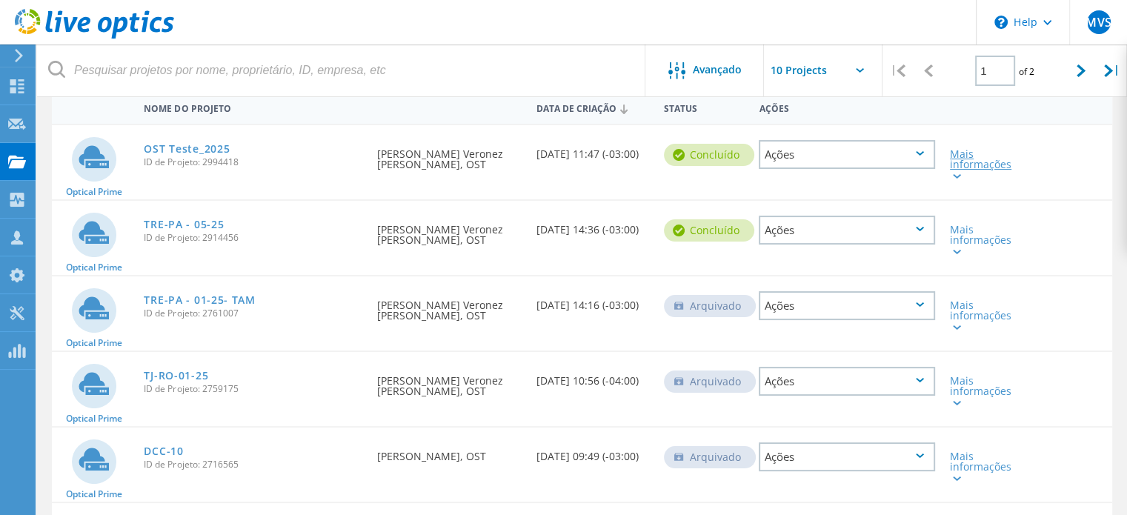
scroll to position [0, 0]
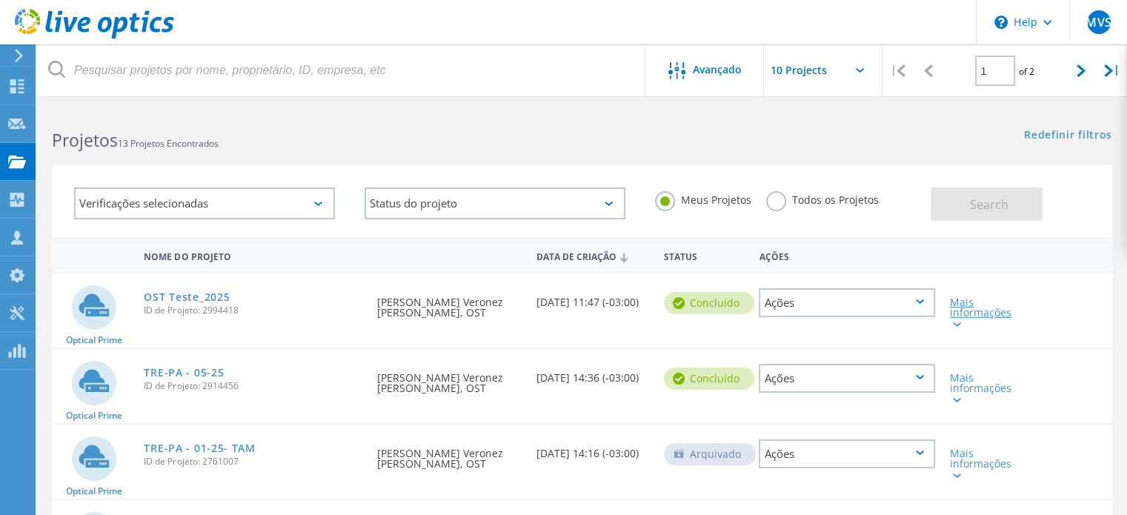
click at [957, 323] on icon at bounding box center [957, 324] width 8 height 4
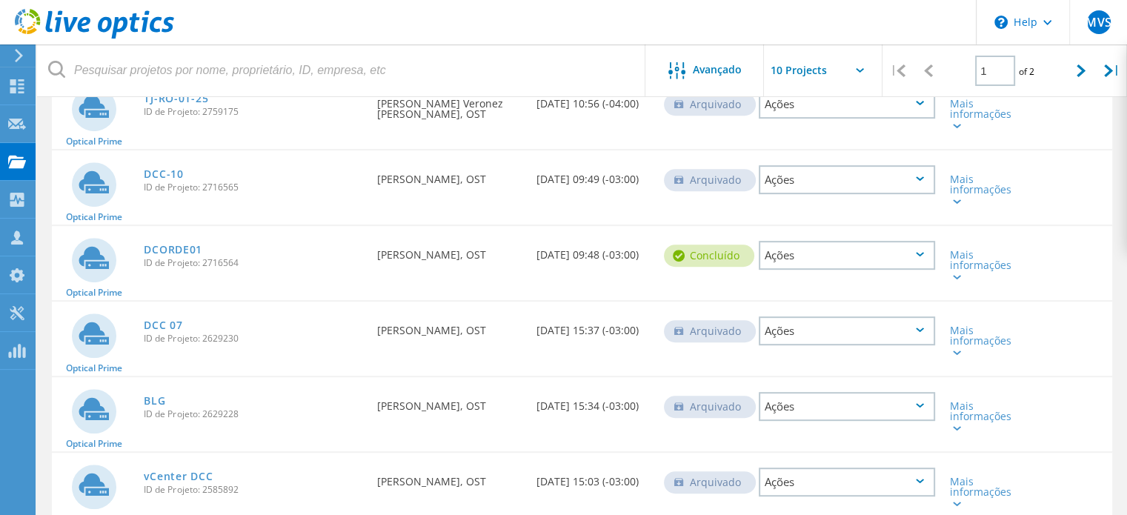
scroll to position [735, 0]
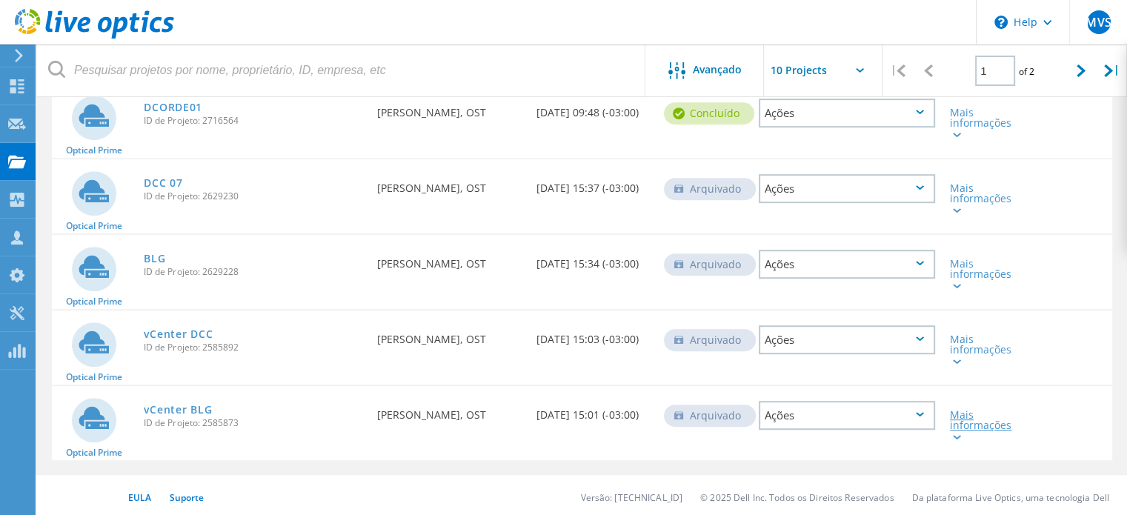
click at [961, 431] on div "Mais informações" at bounding box center [985, 425] width 70 height 31
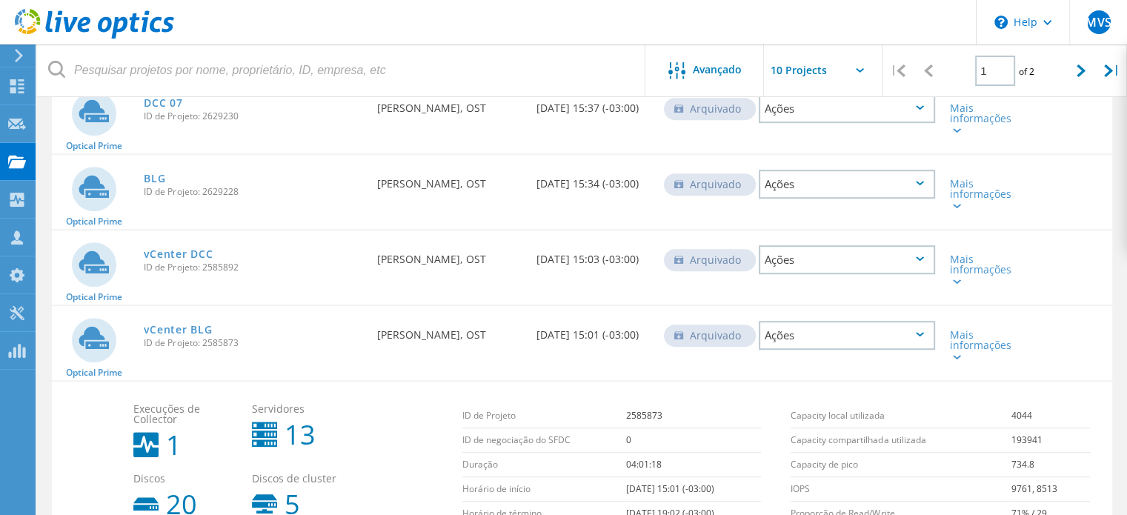
scroll to position [901, 0]
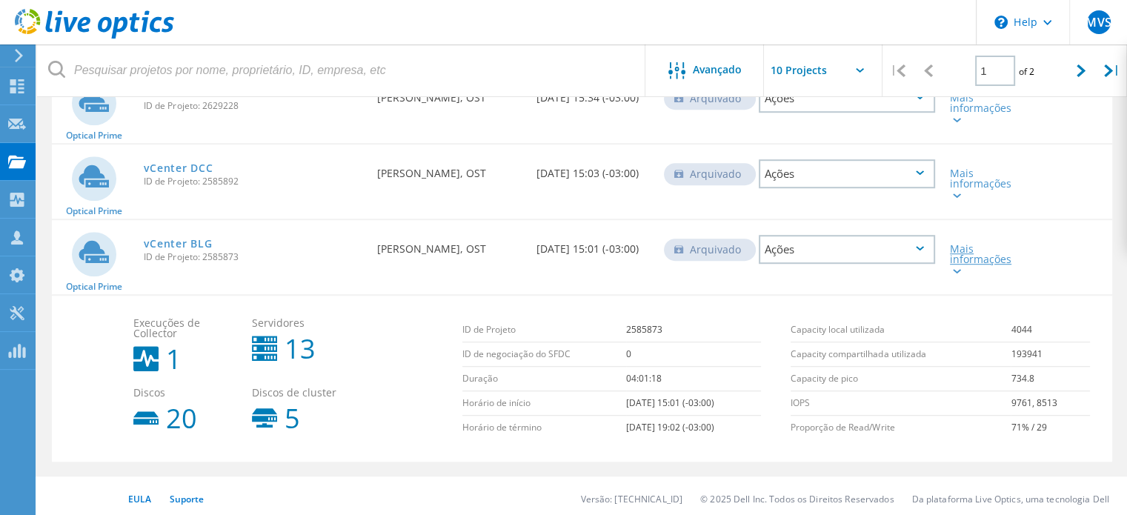
click at [973, 245] on div "Mais informações" at bounding box center [985, 259] width 70 height 31
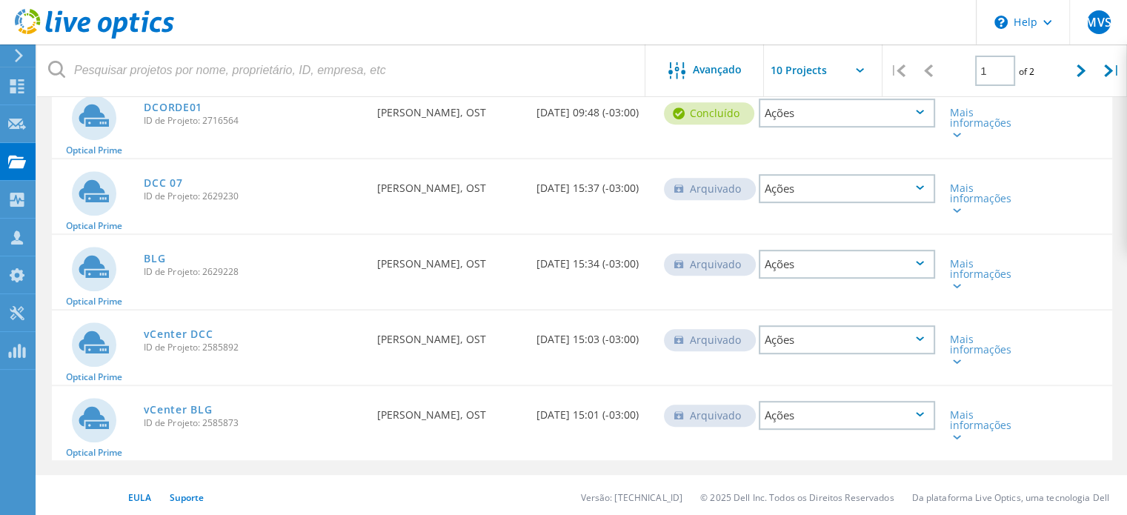
scroll to position [735, 0]
click at [188, 405] on link "vCenter BLG" at bounding box center [178, 410] width 68 height 10
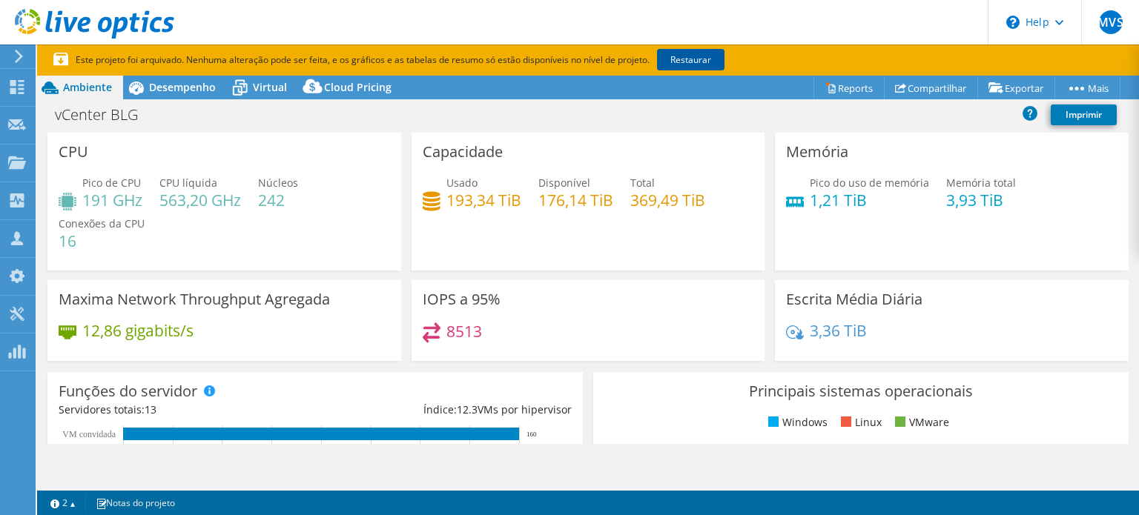
click at [700, 62] on link "Restaurar" at bounding box center [690, 59] width 67 height 21
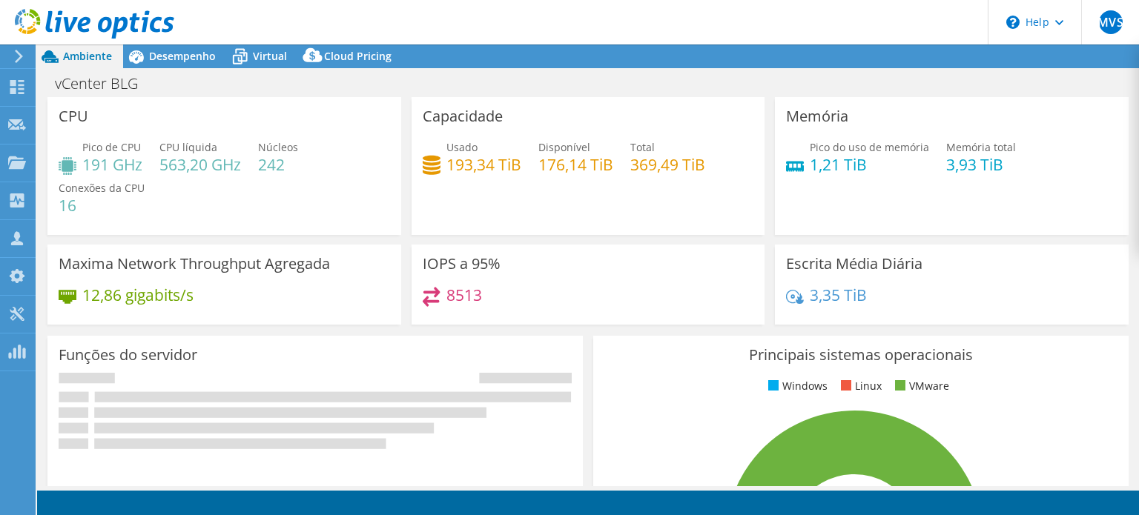
select select "USD"
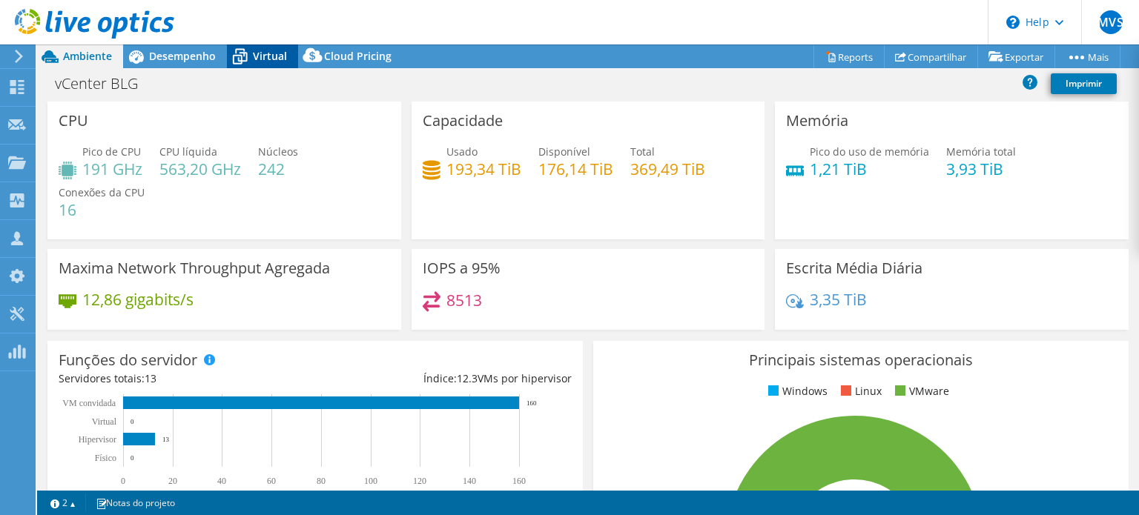
click at [246, 59] on icon at bounding box center [240, 58] width 15 height 12
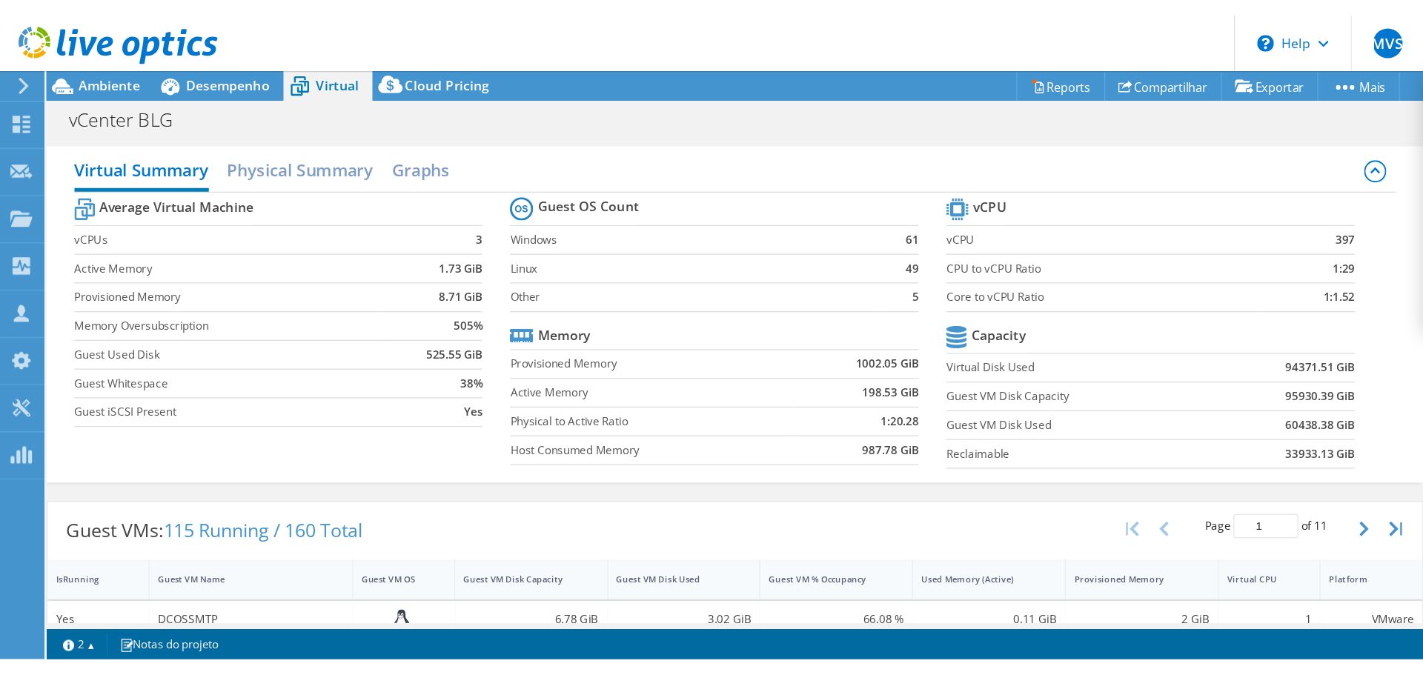
scroll to position [74, 0]
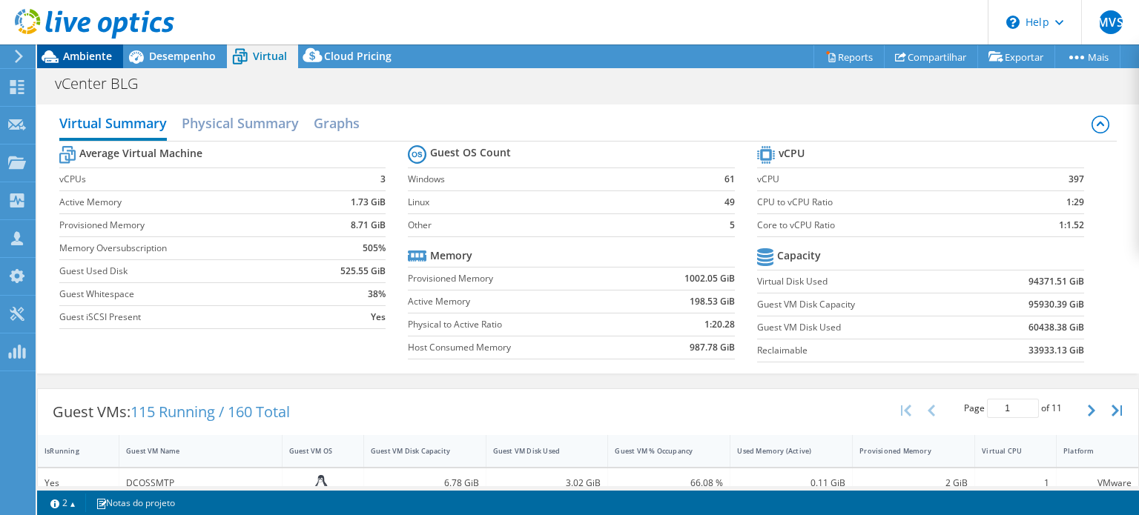
click at [70, 63] on div "Ambiente" at bounding box center [80, 56] width 86 height 24
